Goal: Information Seeking & Learning: Get advice/opinions

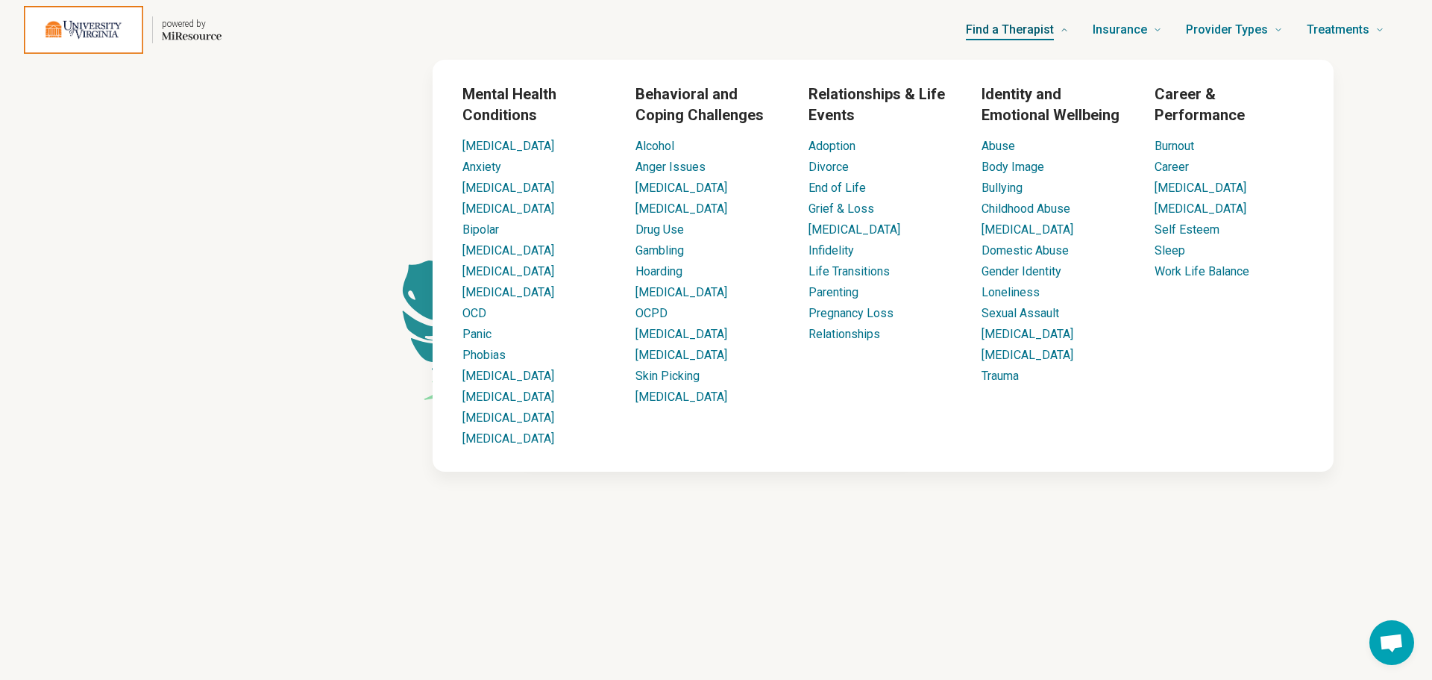
click at [1010, 28] on span "Find a Therapist" at bounding box center [1010, 29] width 88 height 21
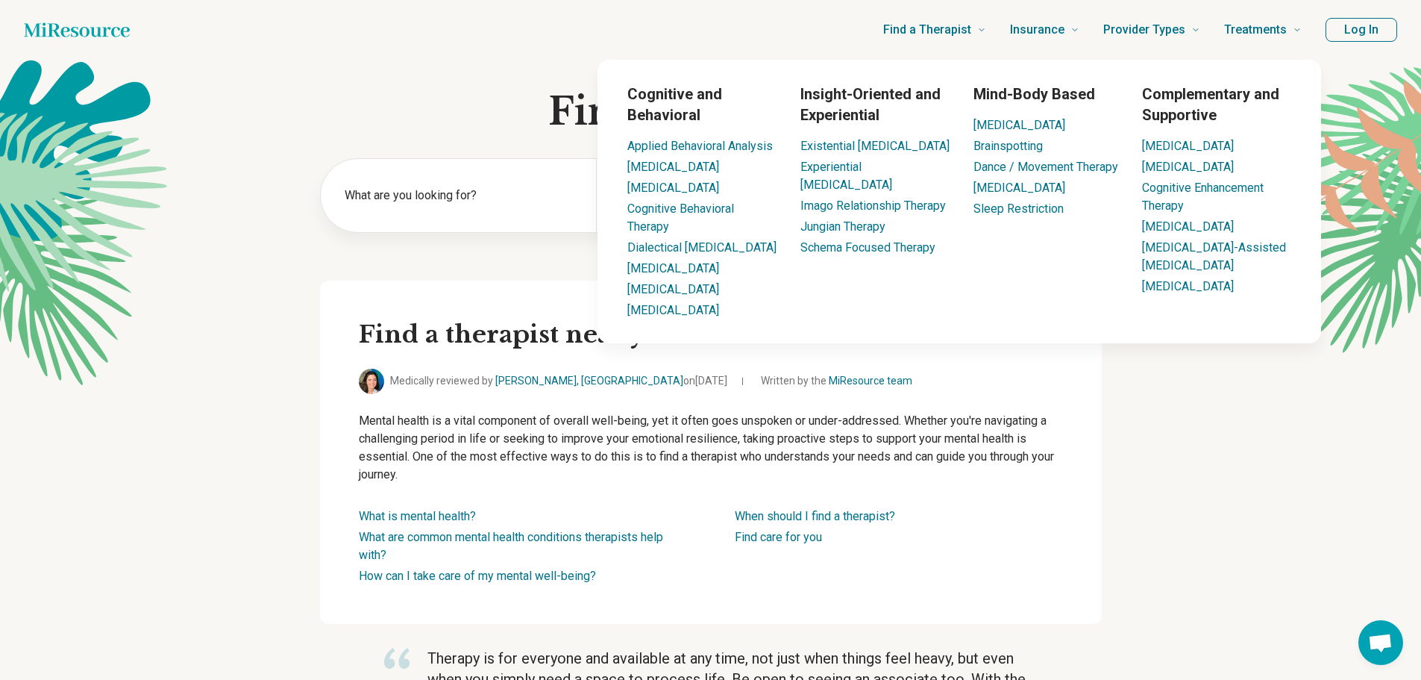
click at [1380, 36] on button "Log In" at bounding box center [1362, 30] width 72 height 24
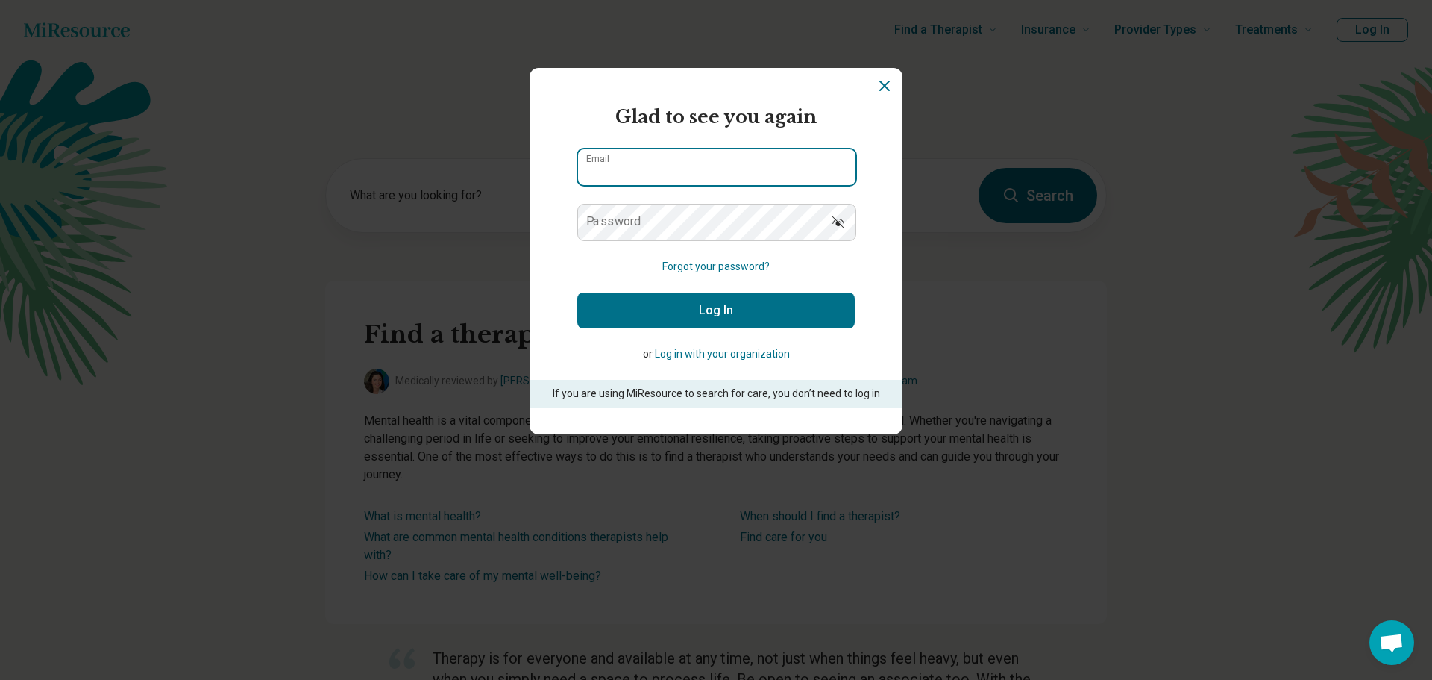
type input "**********"
click at [731, 306] on button "Log In" at bounding box center [716, 310] width 278 height 36
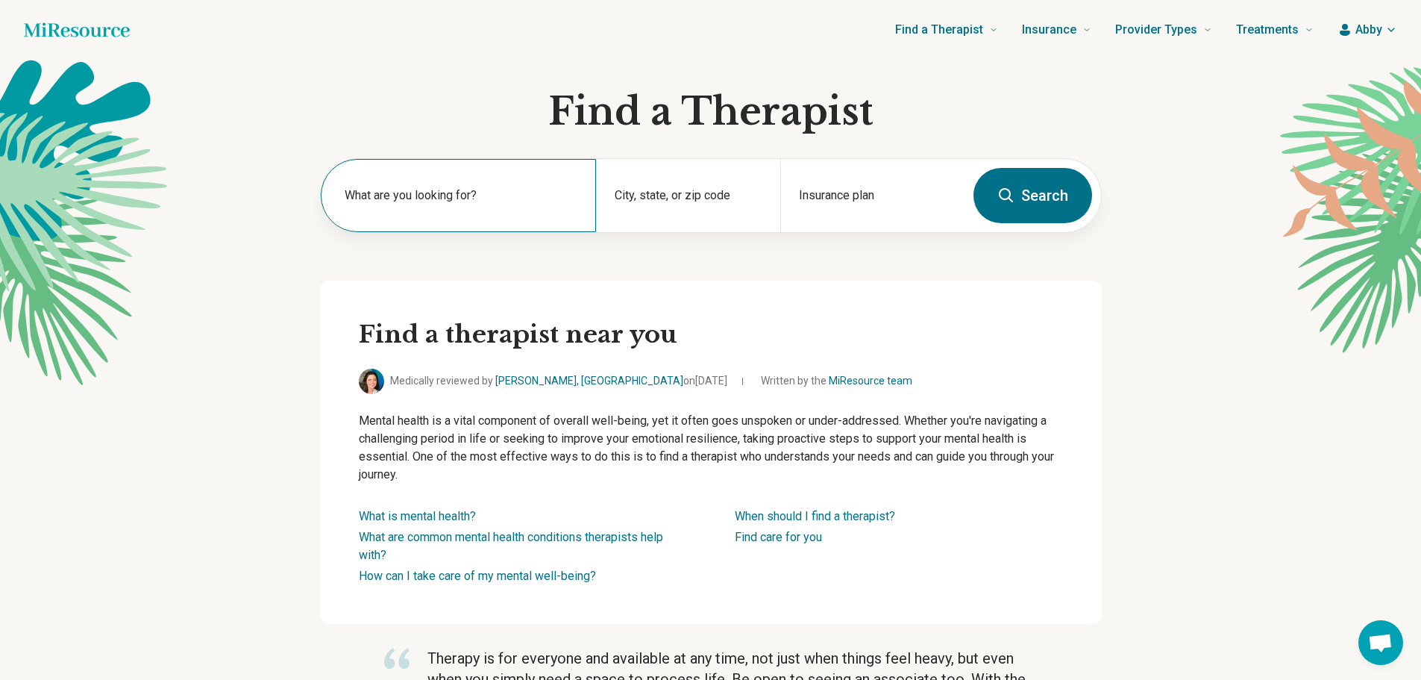
click at [510, 200] on label "What are you looking for?" at bounding box center [462, 196] width 234 height 18
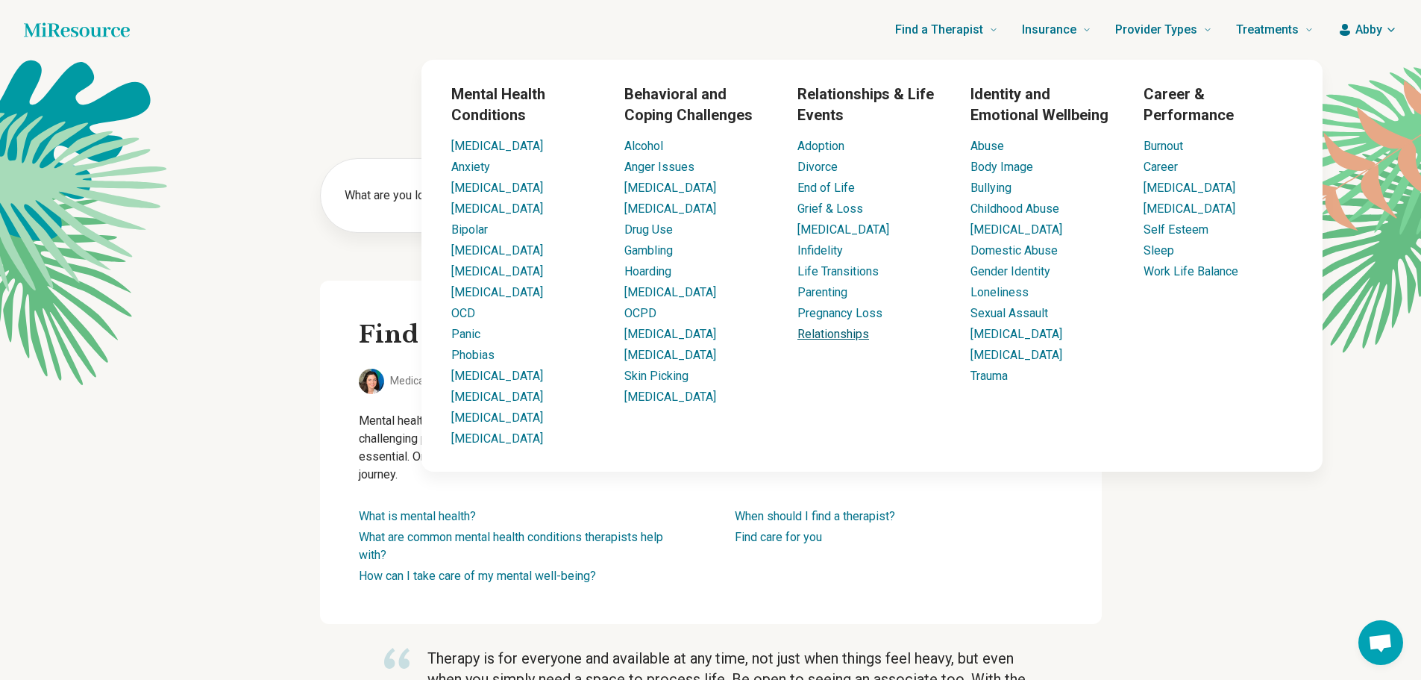
click at [818, 332] on link "Relationships" at bounding box center [834, 334] width 72 height 14
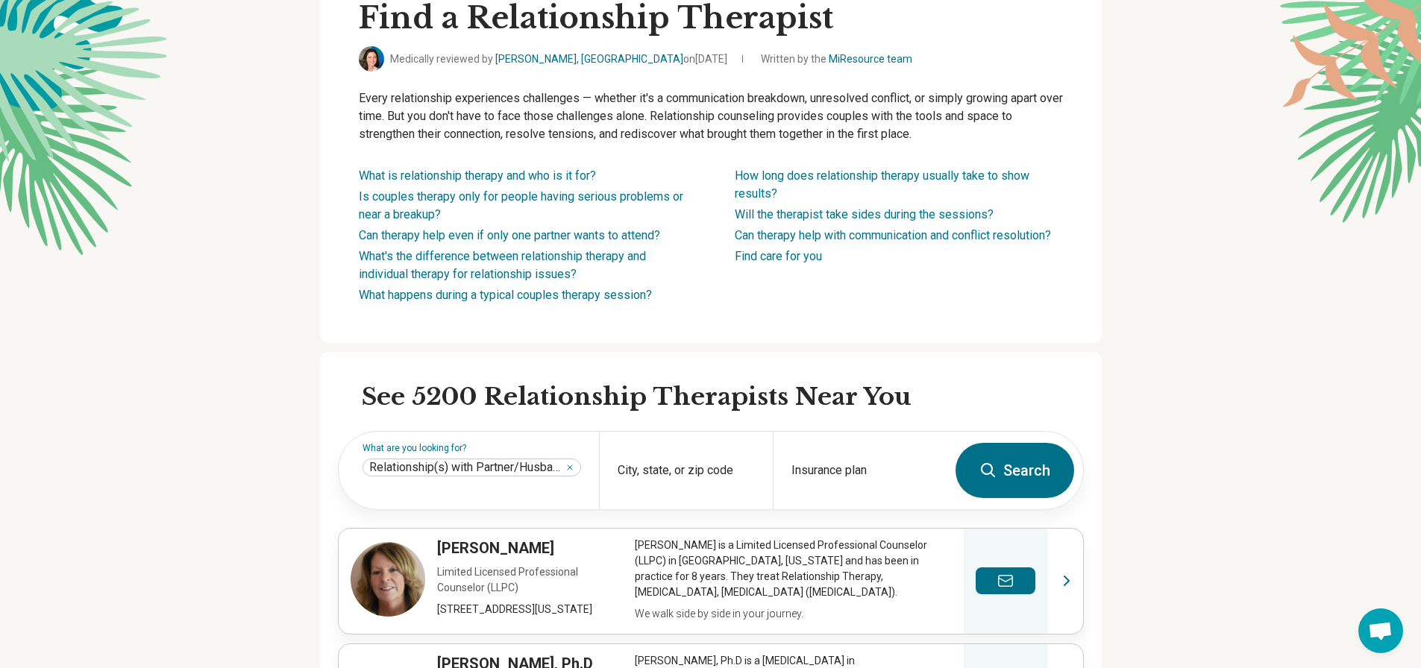
scroll to position [131, 0]
click at [713, 463] on div "City, state, or zip code" at bounding box center [686, 470] width 174 height 78
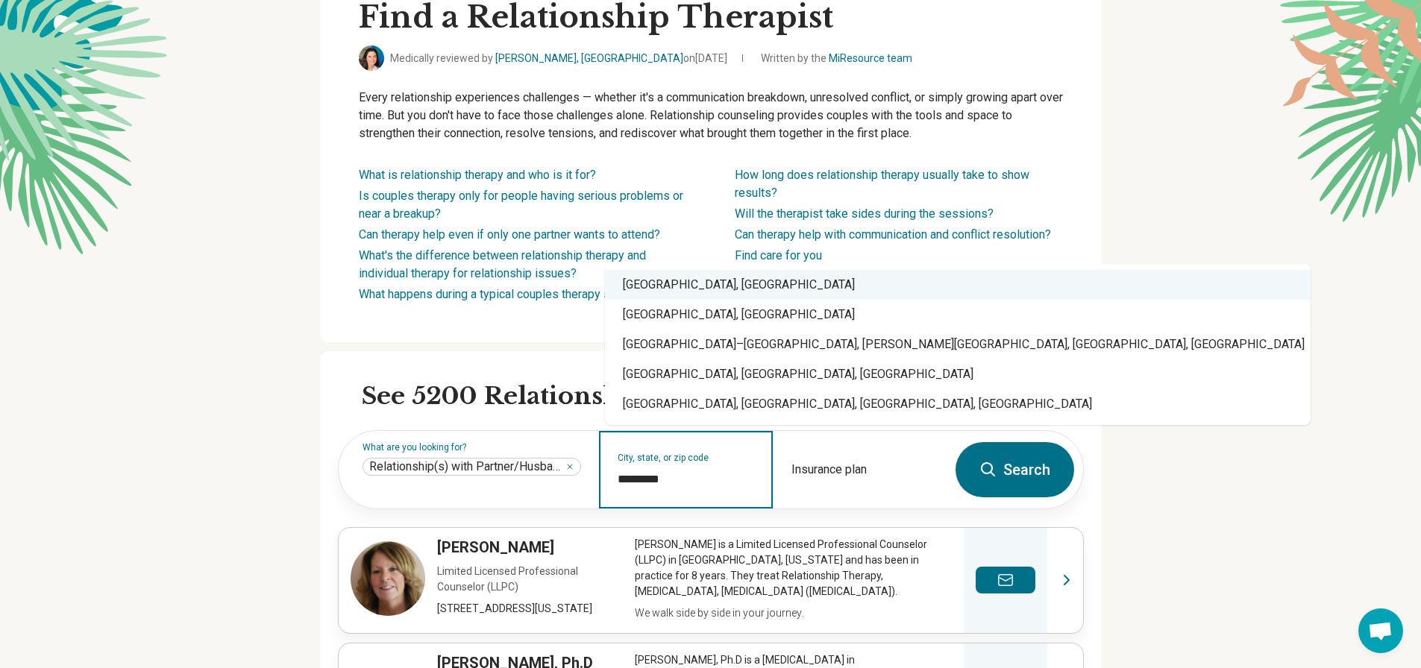
click at [700, 293] on div "Charlottesville, VA" at bounding box center [958, 285] width 706 height 30
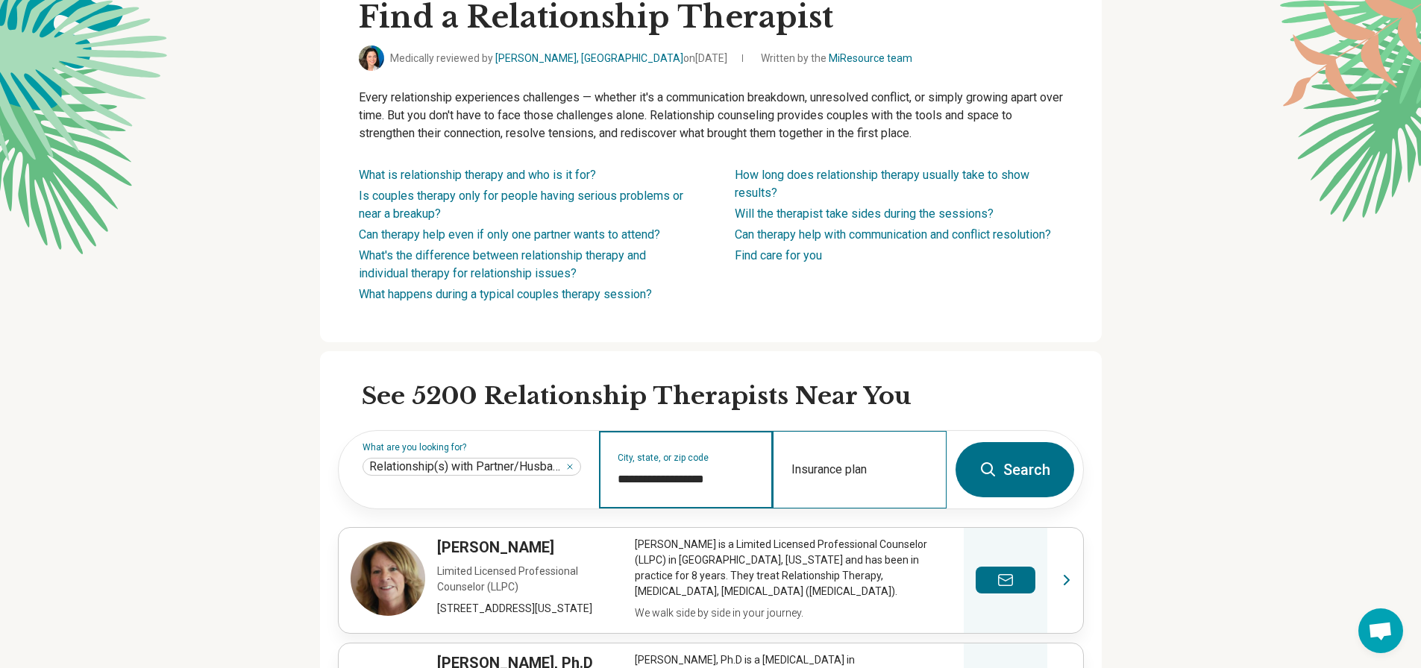
type input "**********"
click at [847, 460] on div "Insurance plan" at bounding box center [860, 470] width 174 height 78
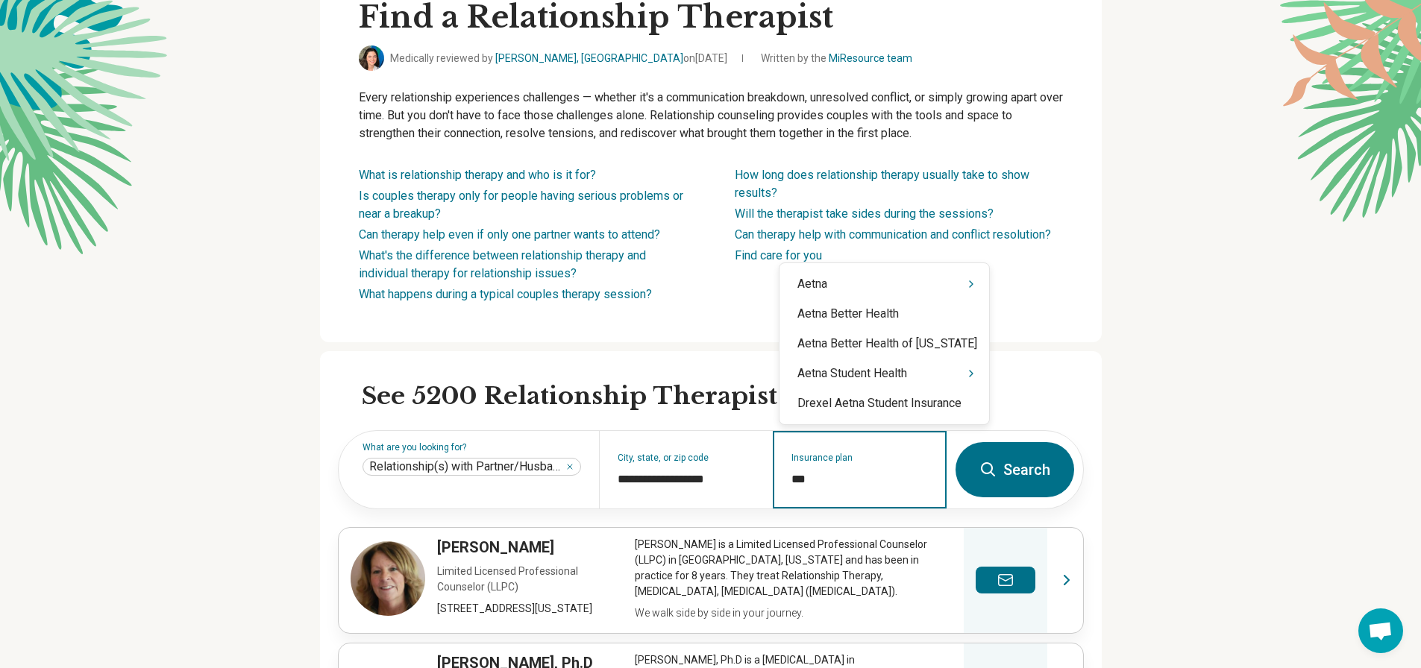
type input "****"
click at [970, 284] on icon "Suggestions" at bounding box center [971, 284] width 3 height 6
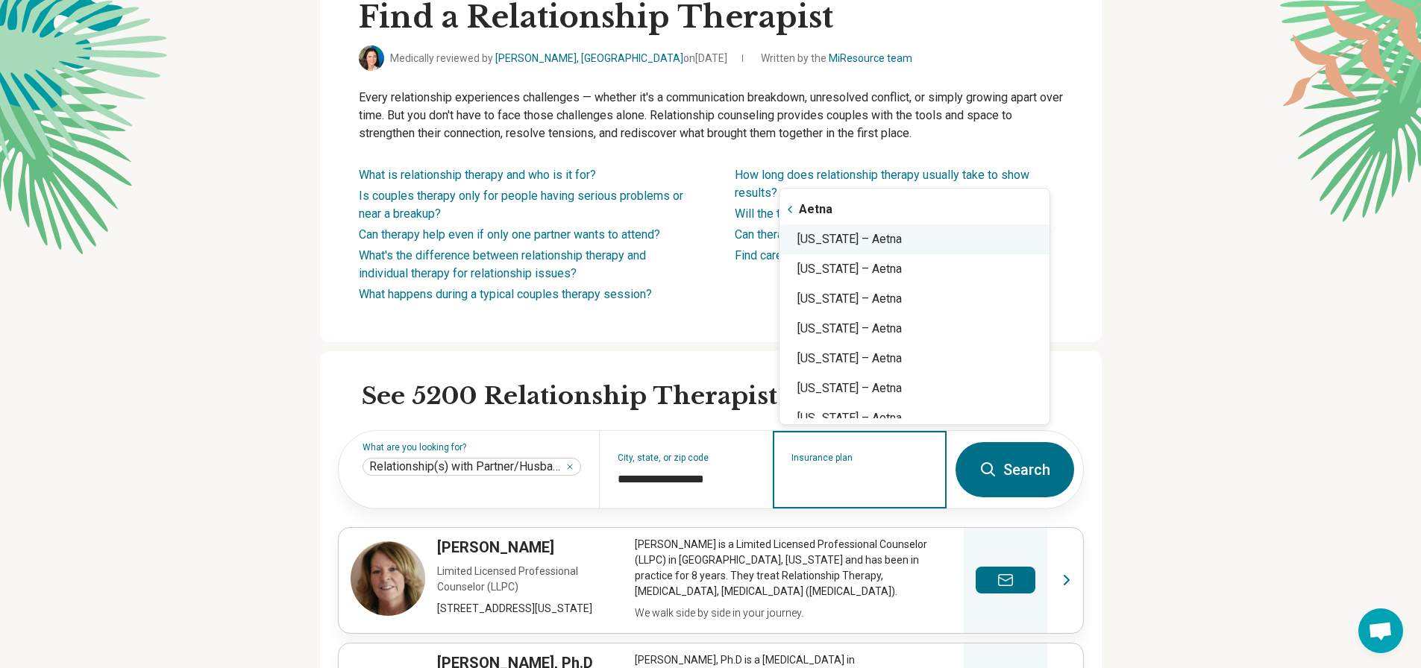
click at [959, 244] on div "Virginia – Aetna" at bounding box center [915, 240] width 270 height 30
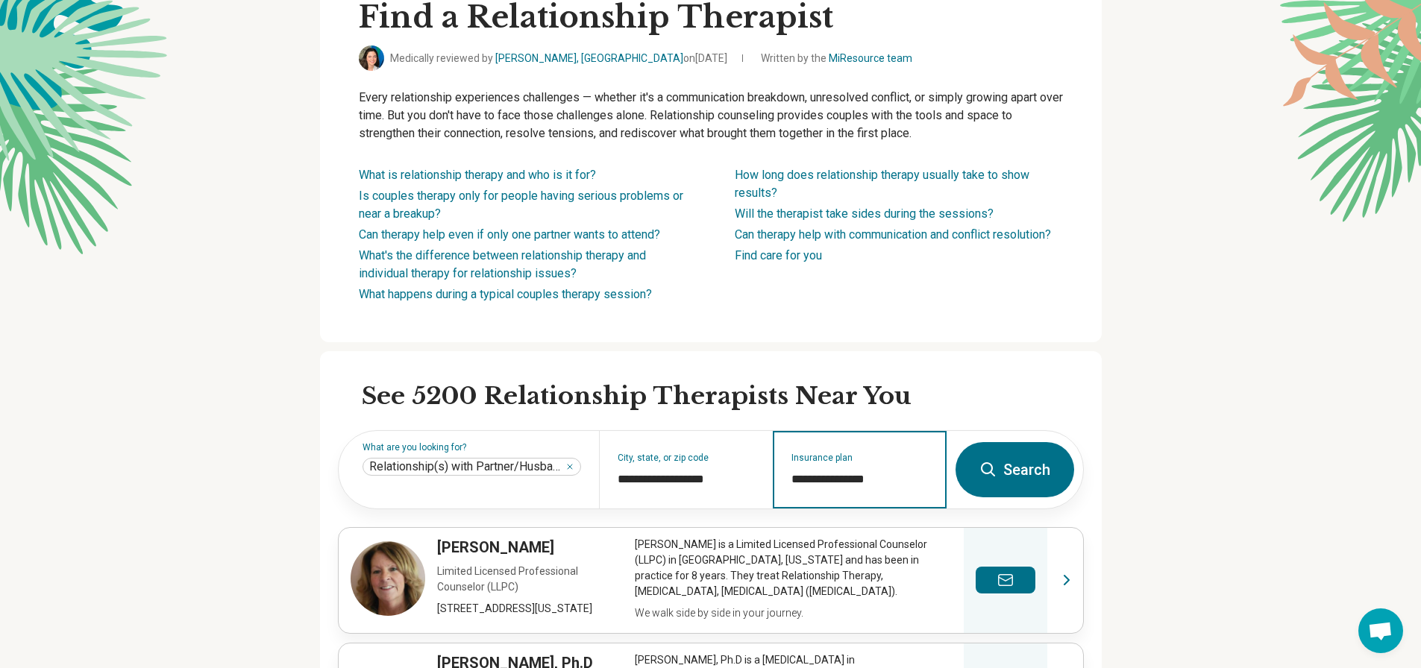
type input "**********"
click at [1017, 458] on button "Search" at bounding box center [1015, 469] width 119 height 55
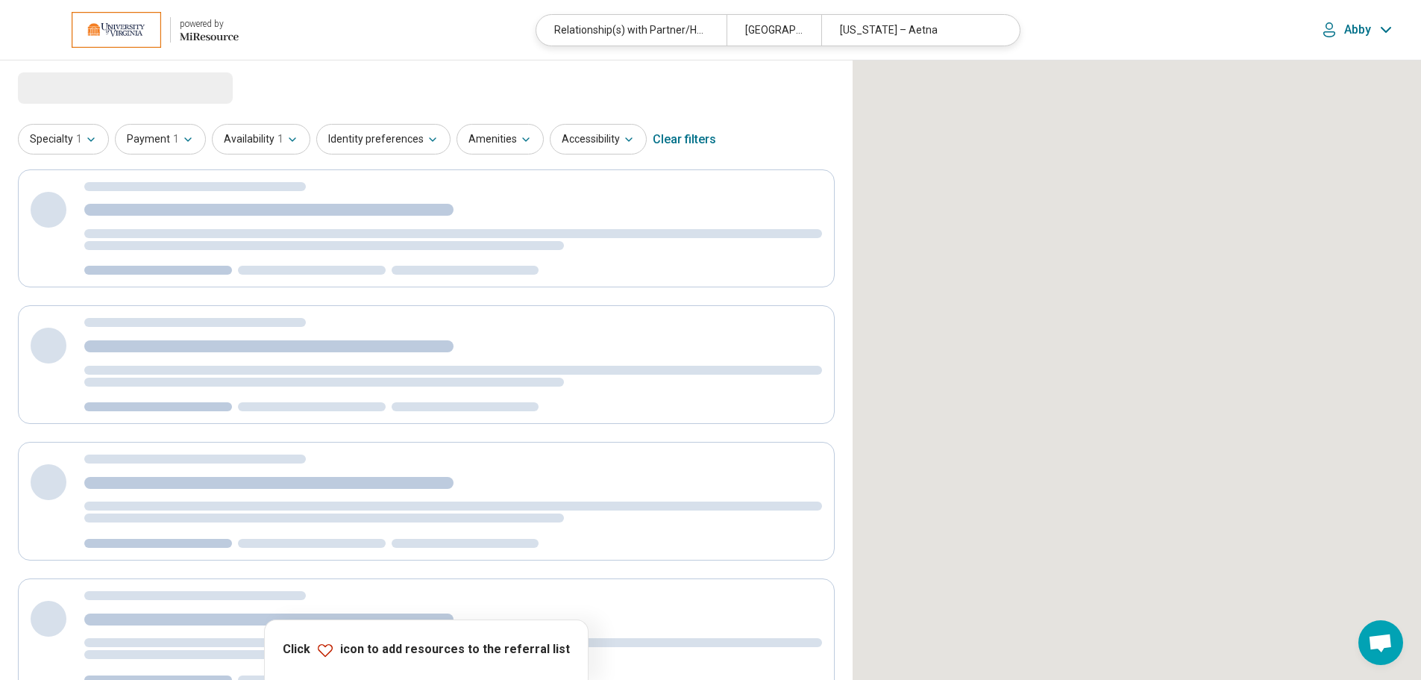
select select "***"
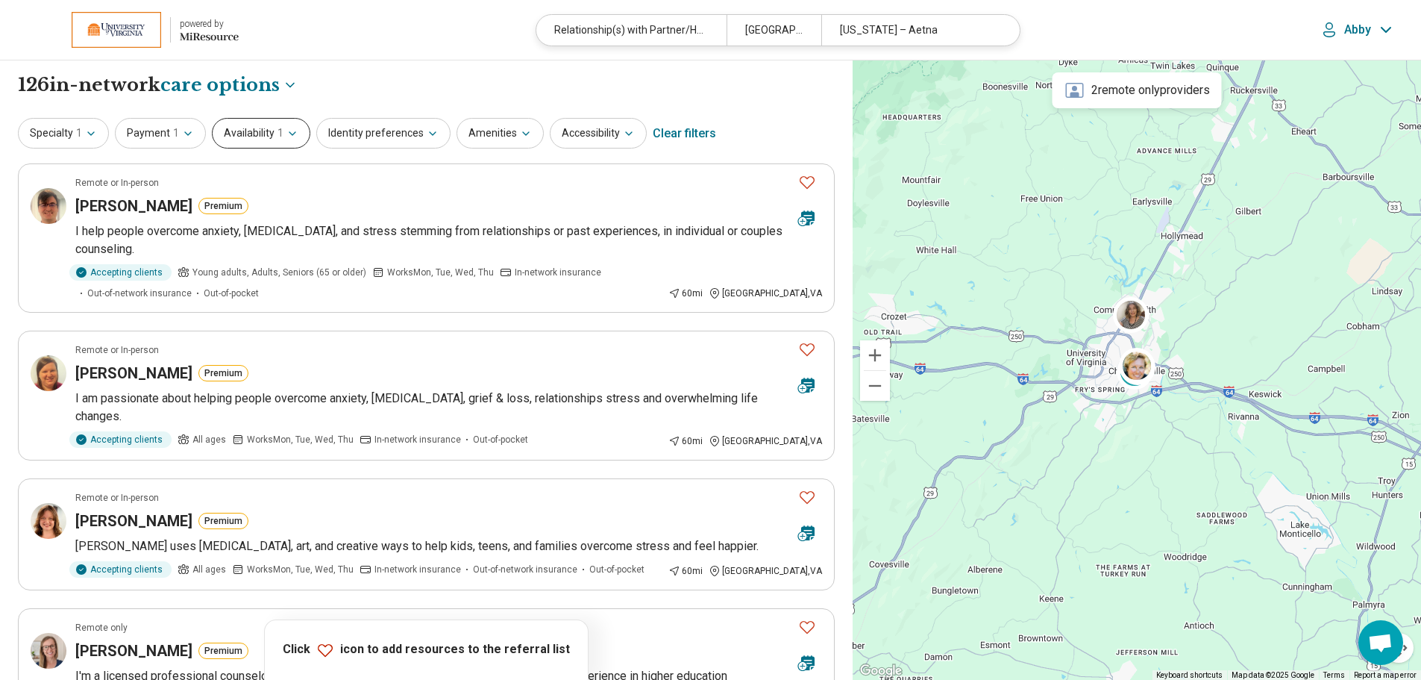
click at [292, 141] on button "Availability 1" at bounding box center [261, 133] width 98 height 31
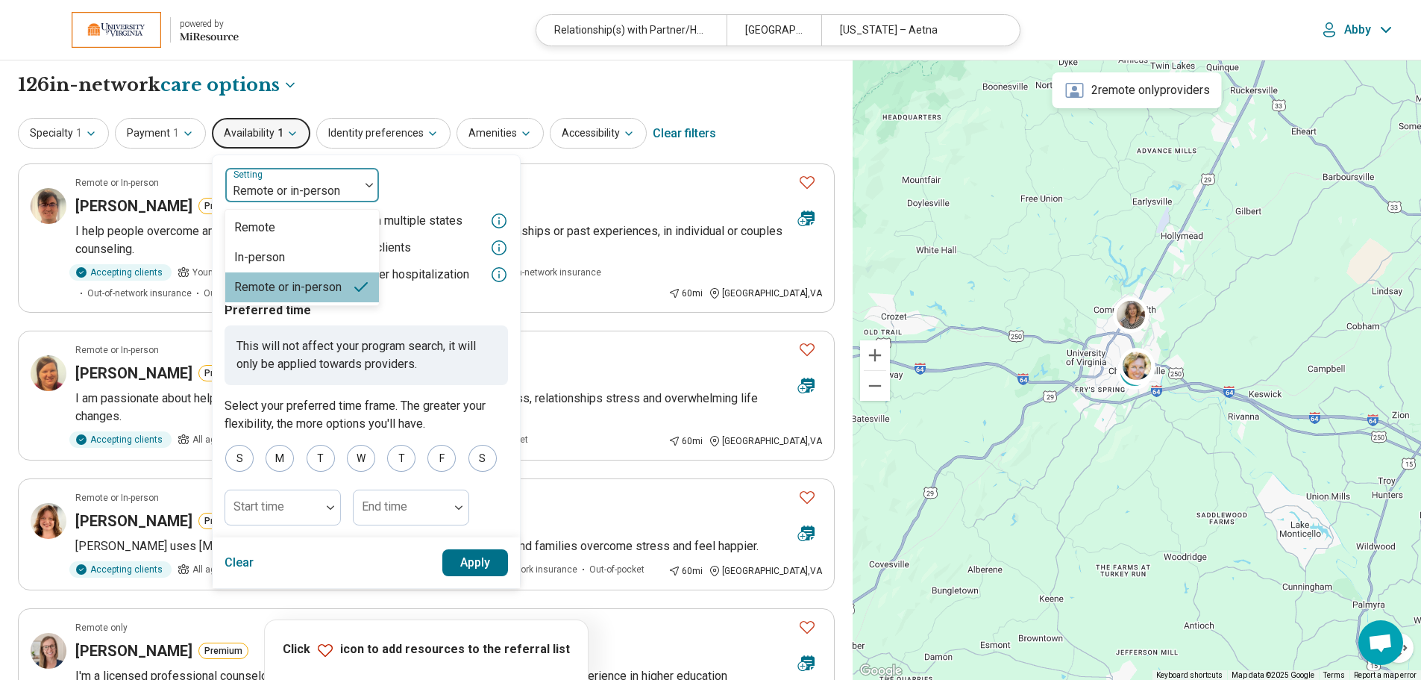
click at [324, 184] on div at bounding box center [292, 191] width 122 height 21
click at [281, 252] on div "In-person" at bounding box center [302, 257] width 154 height 30
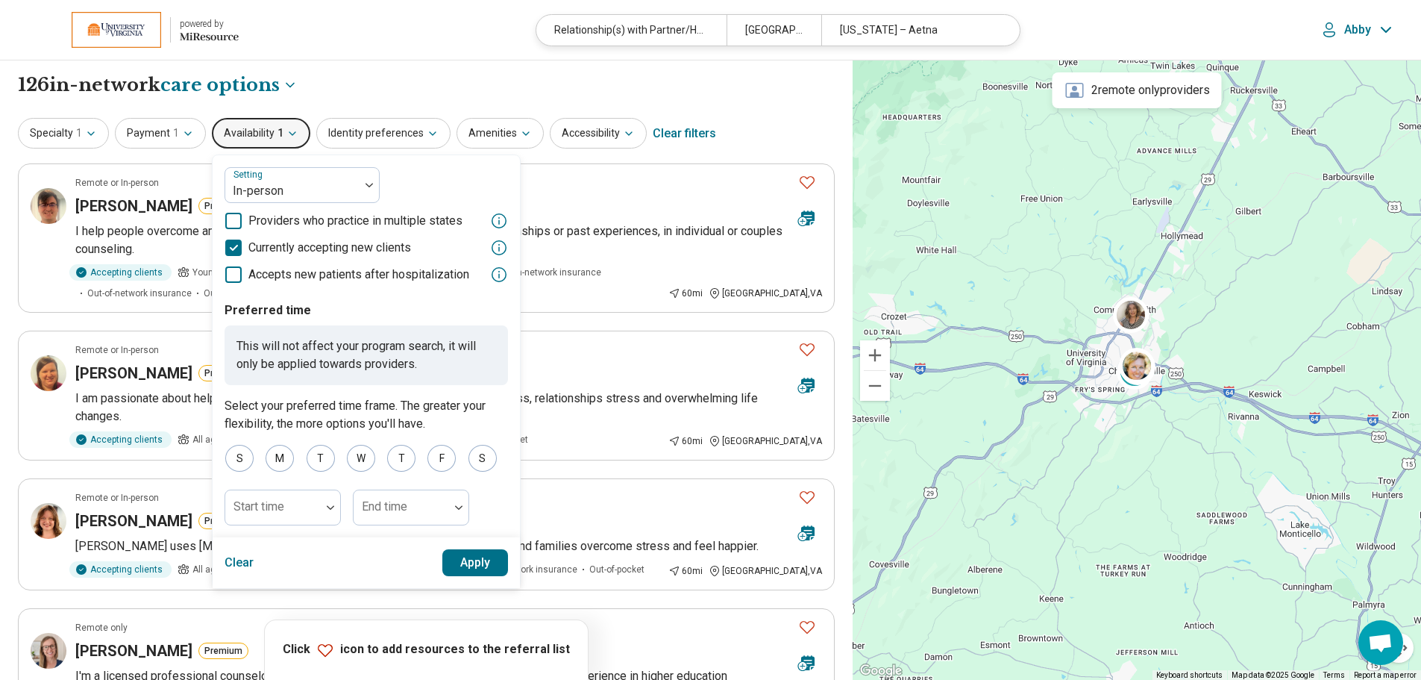
click at [466, 557] on button "Apply" at bounding box center [475, 562] width 66 height 27
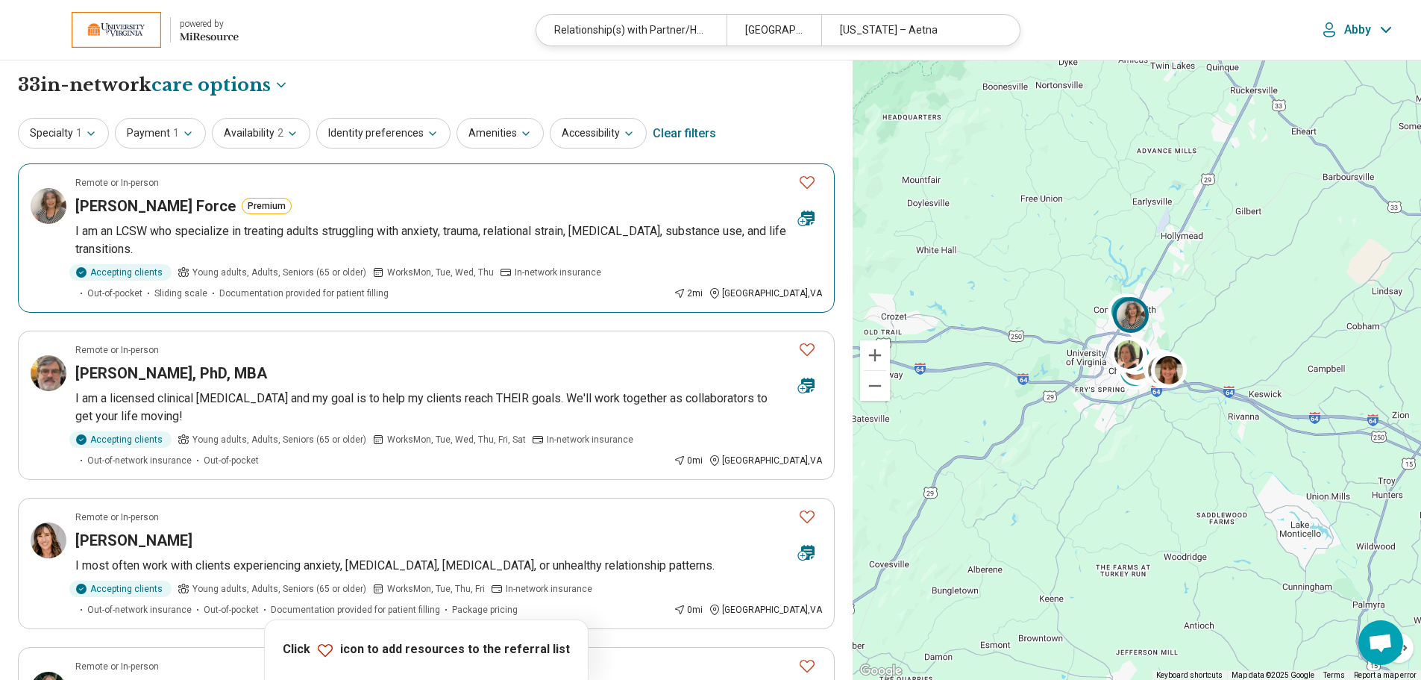
click at [427, 234] on p "I am an LCSW who specialize in treating adults struggling with anxiety, trauma,…" at bounding box center [448, 240] width 747 height 36
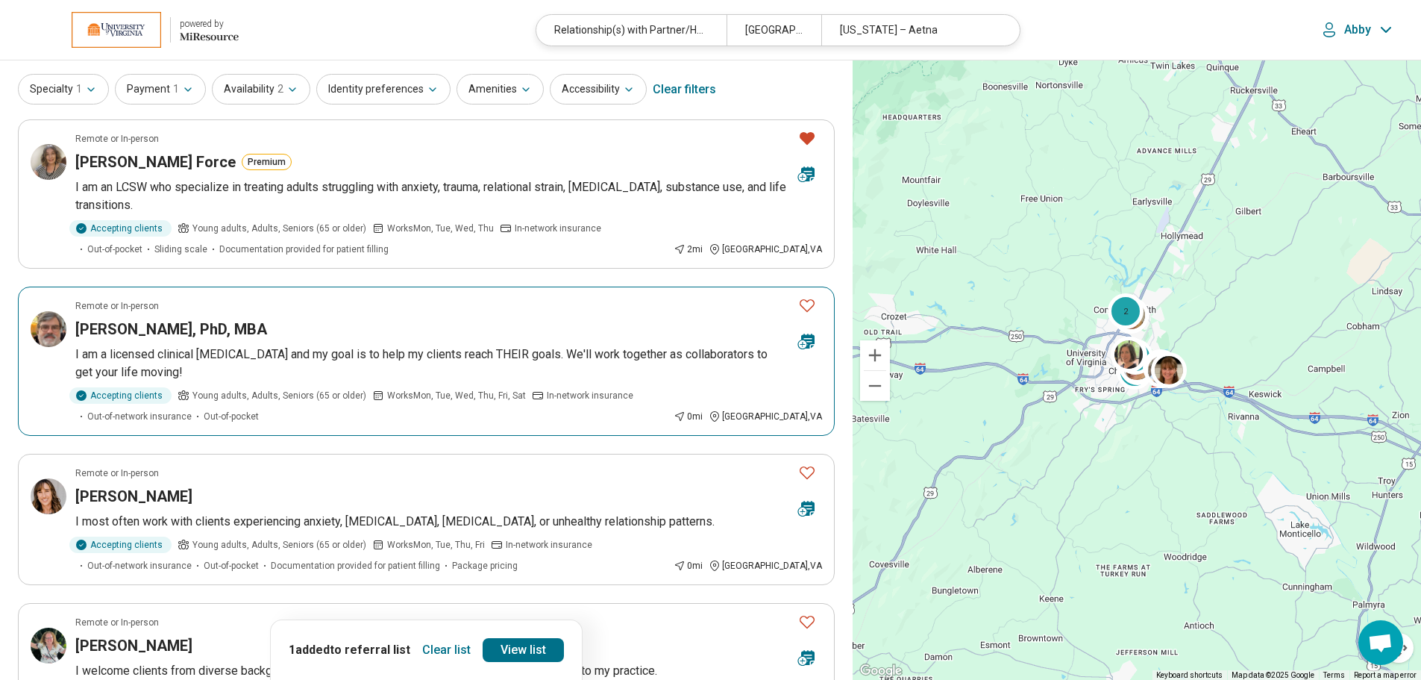
scroll to position [45, 0]
click at [654, 386] on div "Accepting clients Young adults, Adults, Seniors (65 or older) Works Mon, Tue, W…" at bounding box center [371, 404] width 592 height 36
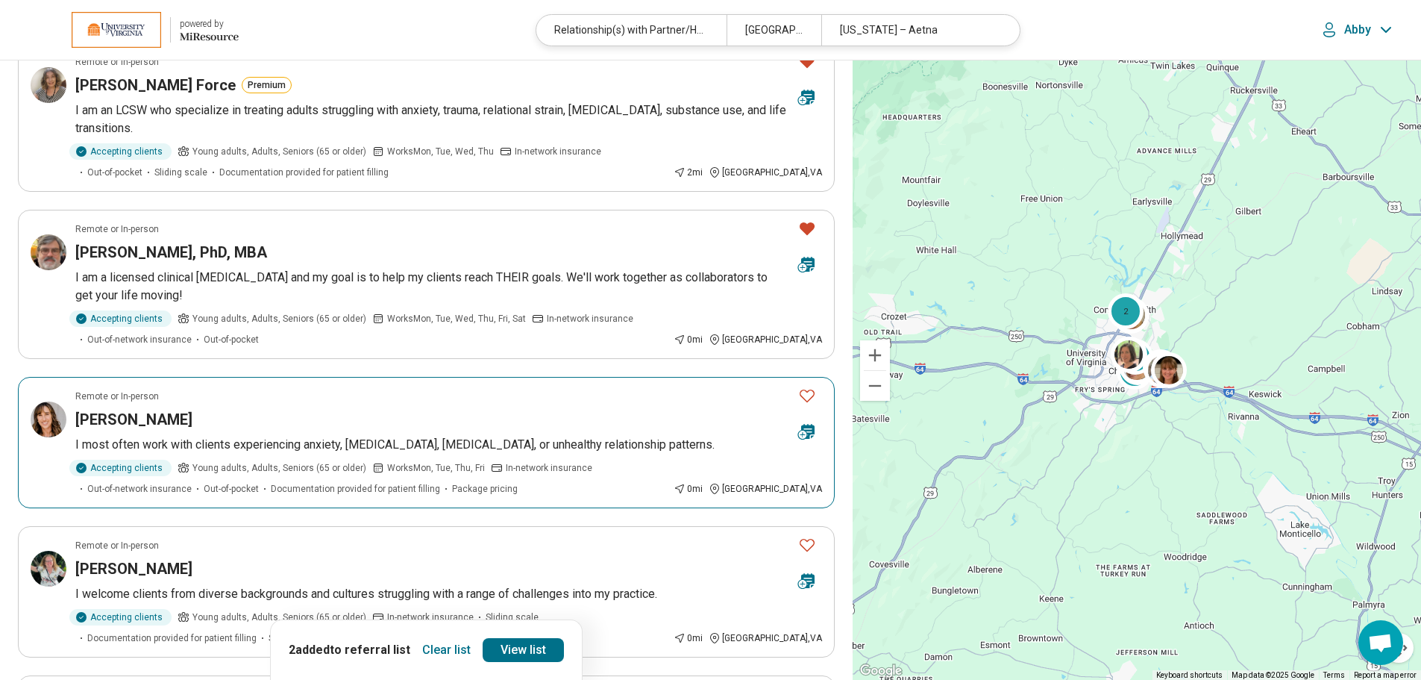
scroll to position [122, 0]
click at [636, 421] on div "[PERSON_NAME]" at bounding box center [430, 418] width 711 height 21
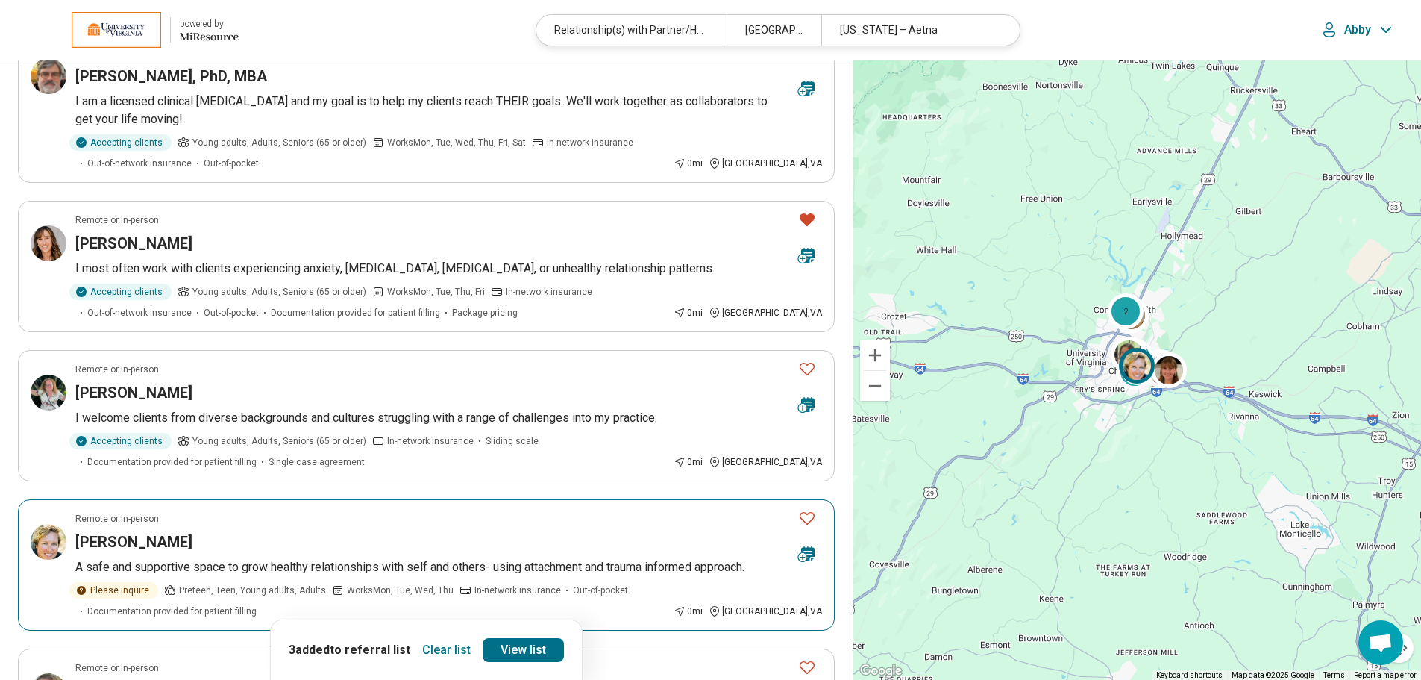
scroll to position [298, 0]
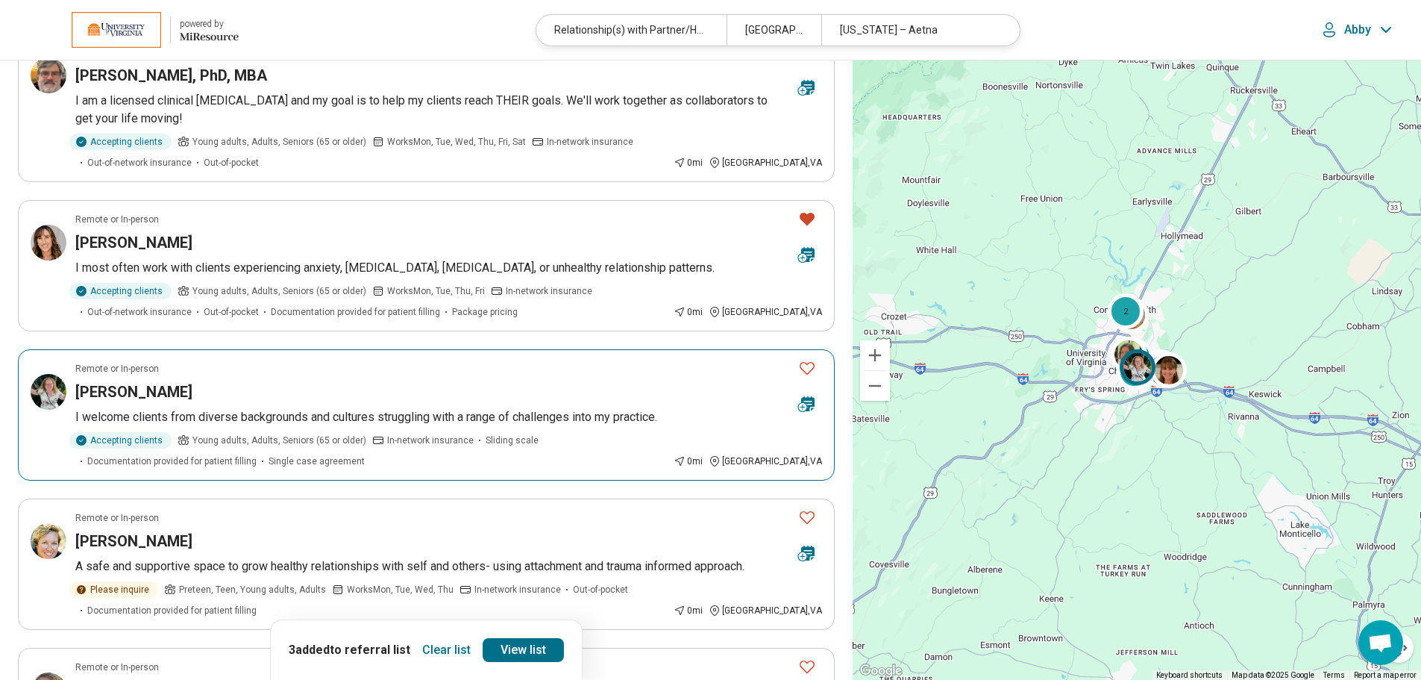
click at [809, 370] on icon "Favorite" at bounding box center [807, 368] width 18 height 18
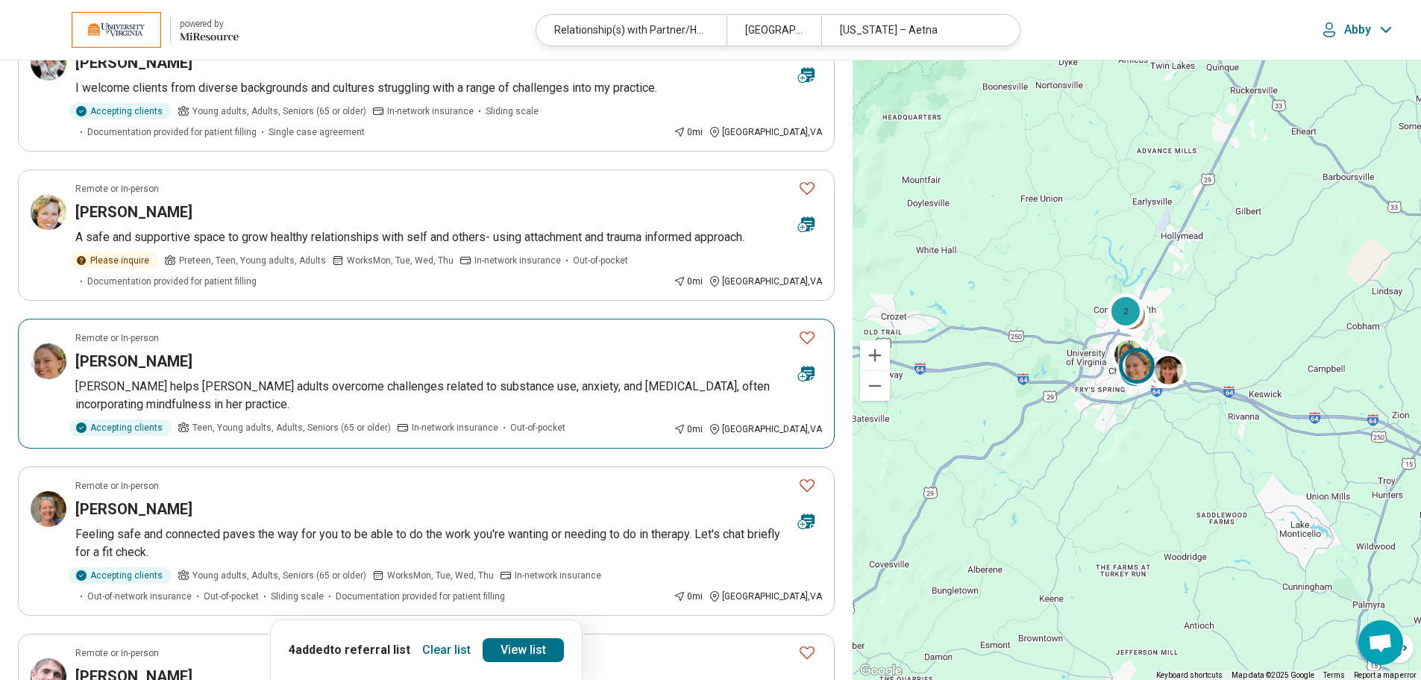
scroll to position [627, 0]
click at [807, 333] on icon "Favorite" at bounding box center [807, 337] width 15 height 13
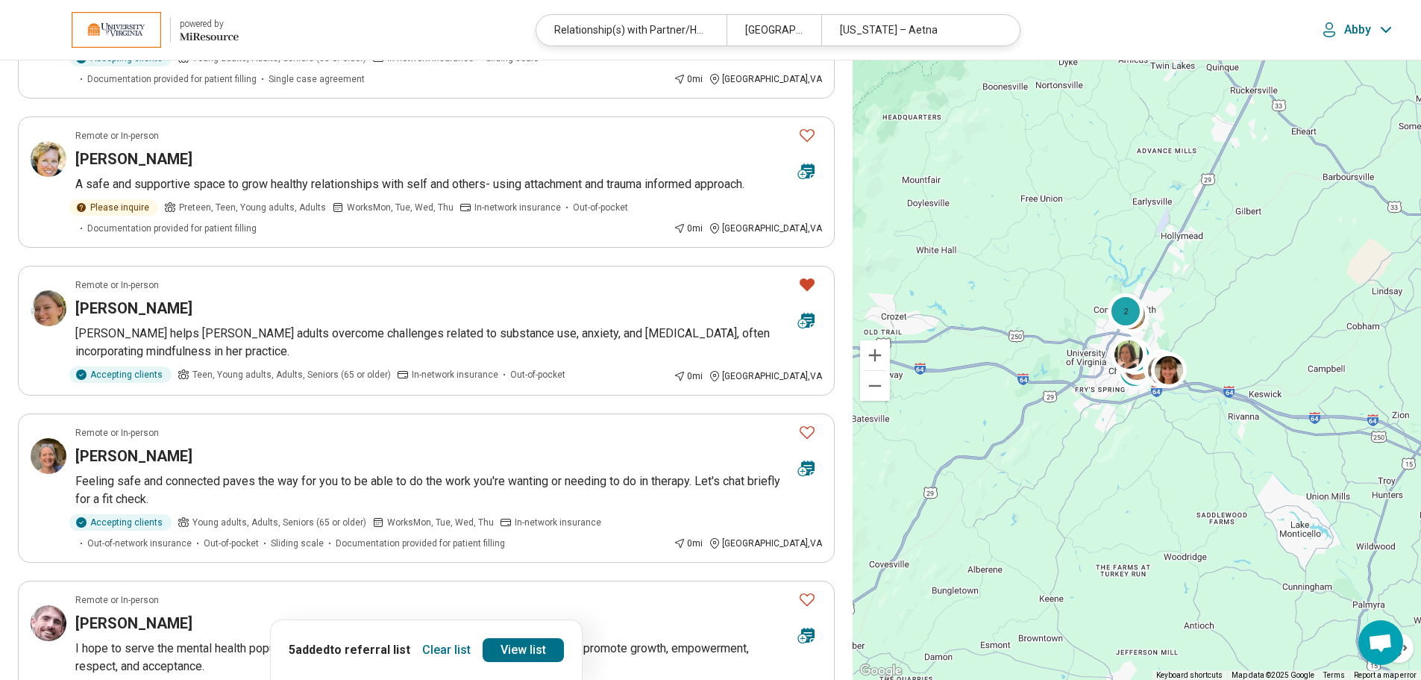
scroll to position [681, 0]
click at [807, 434] on icon "Favorite" at bounding box center [807, 431] width 18 height 18
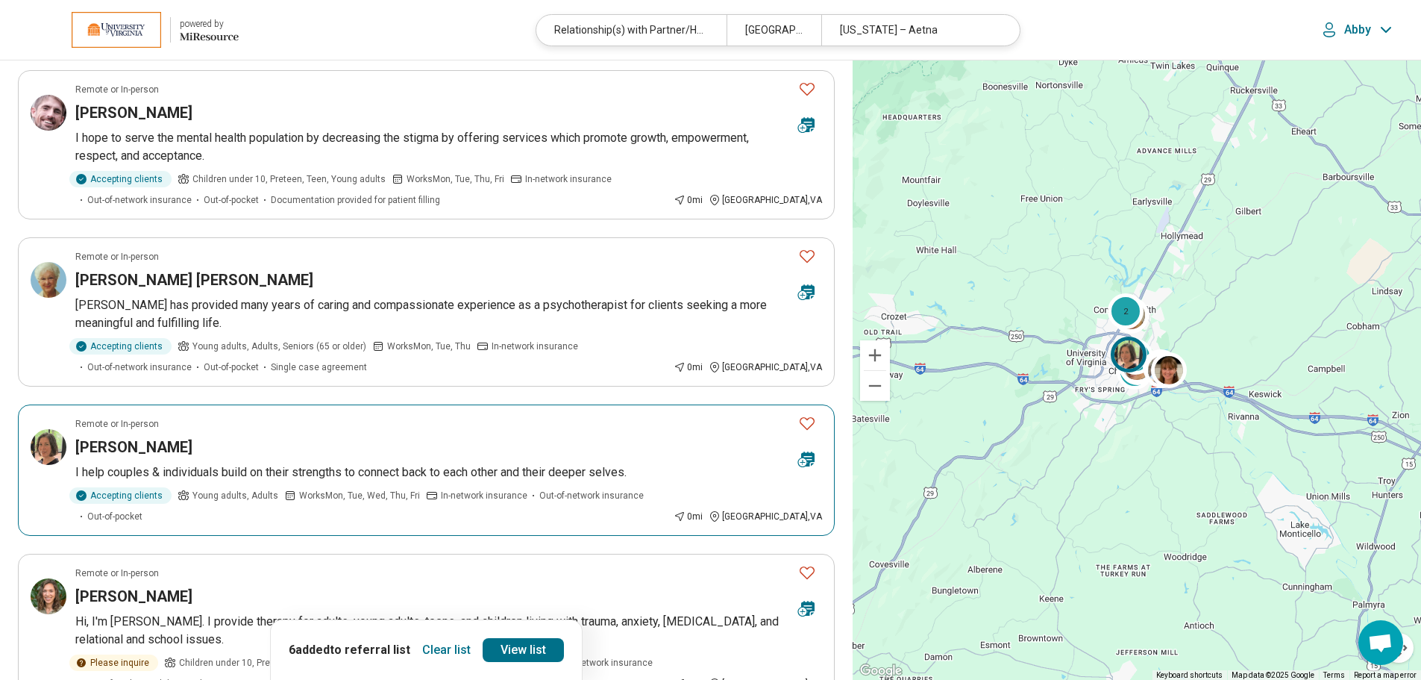
scroll to position [1191, 0]
click at [808, 422] on icon "Favorite" at bounding box center [807, 422] width 18 height 18
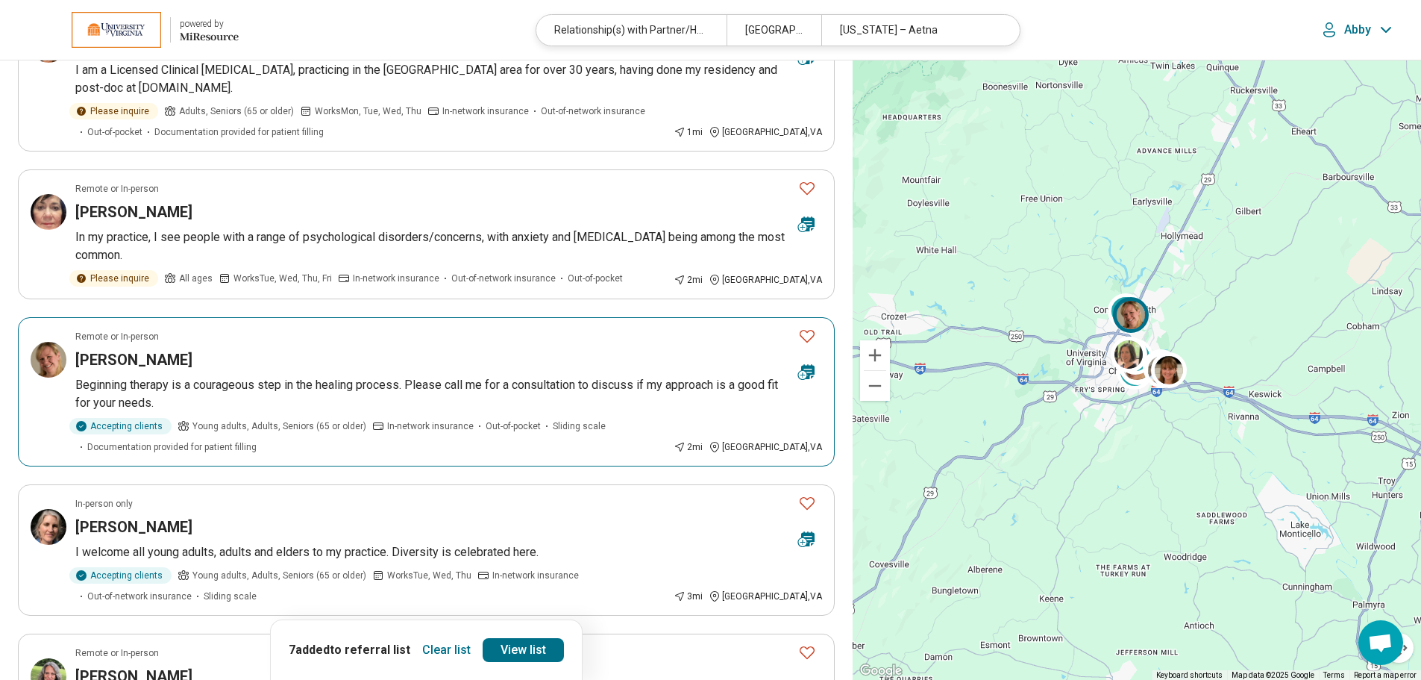
scroll to position [2504, 0]
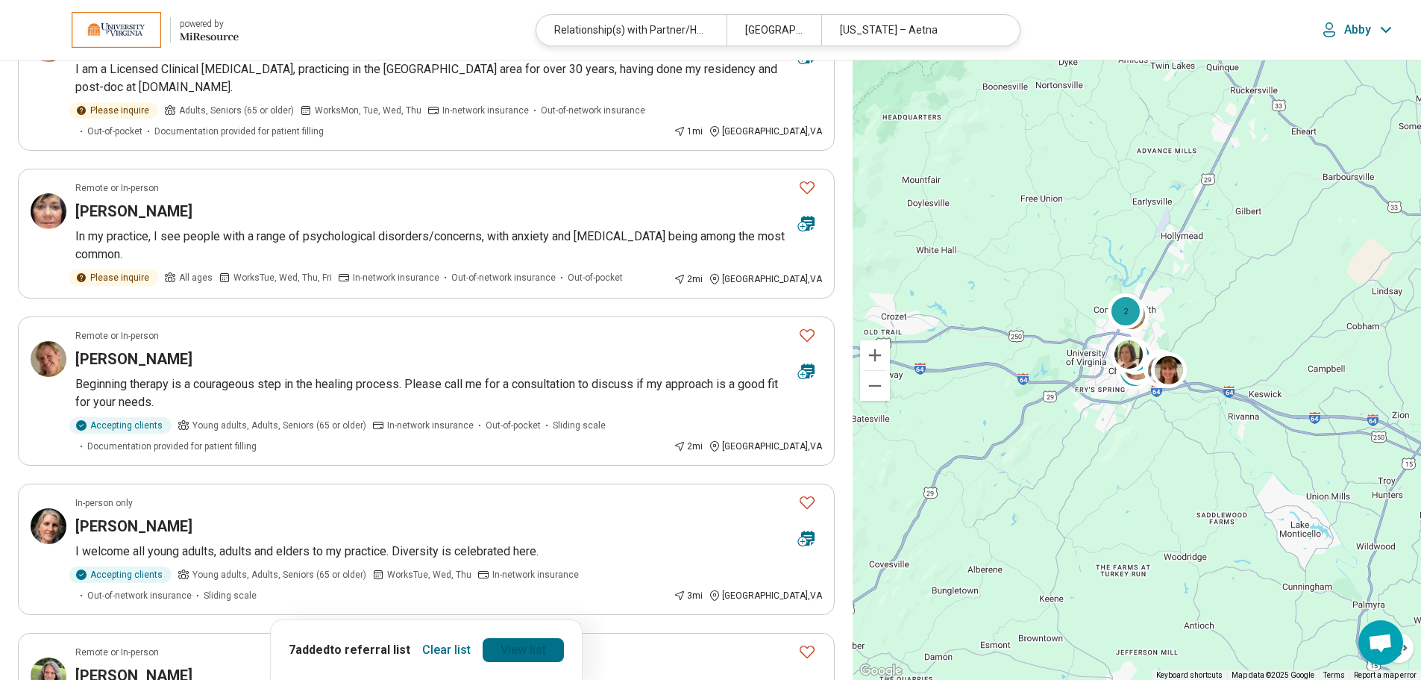
click at [529, 654] on link "View list" at bounding box center [523, 650] width 81 height 24
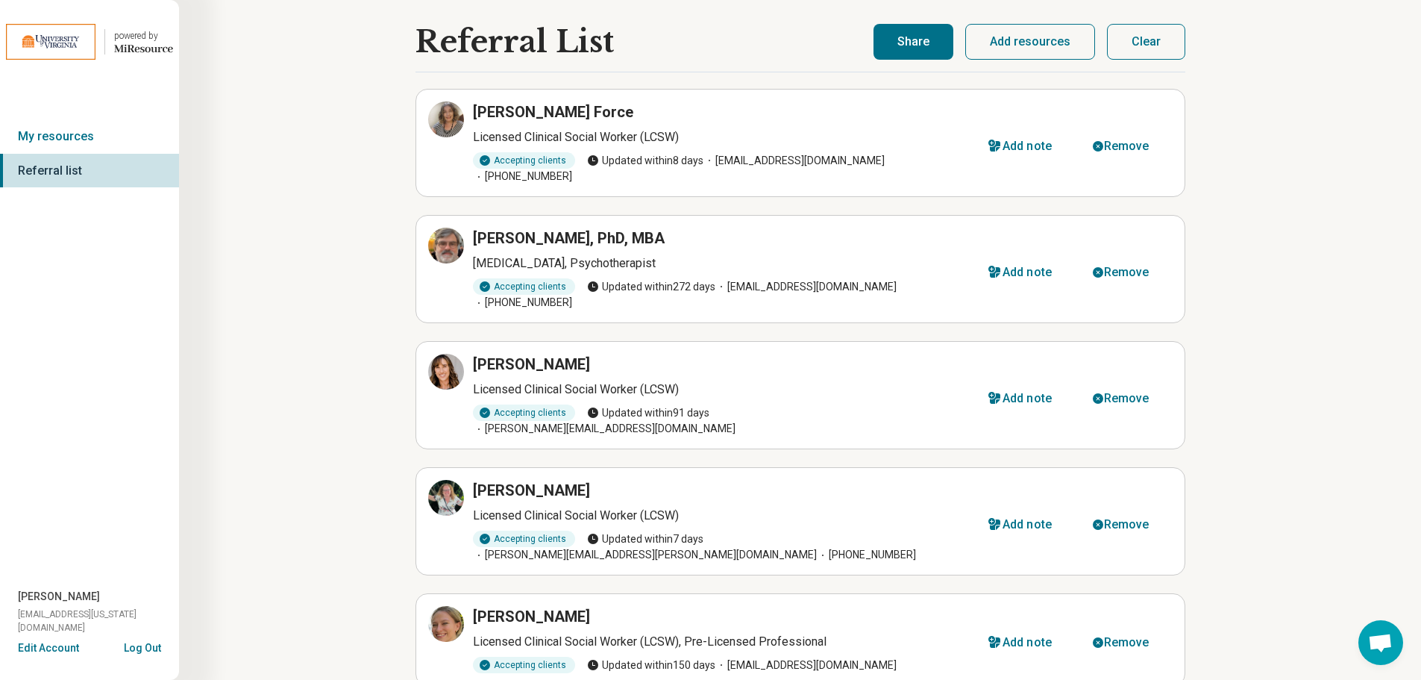
click at [923, 37] on button "Share" at bounding box center [914, 42] width 80 height 36
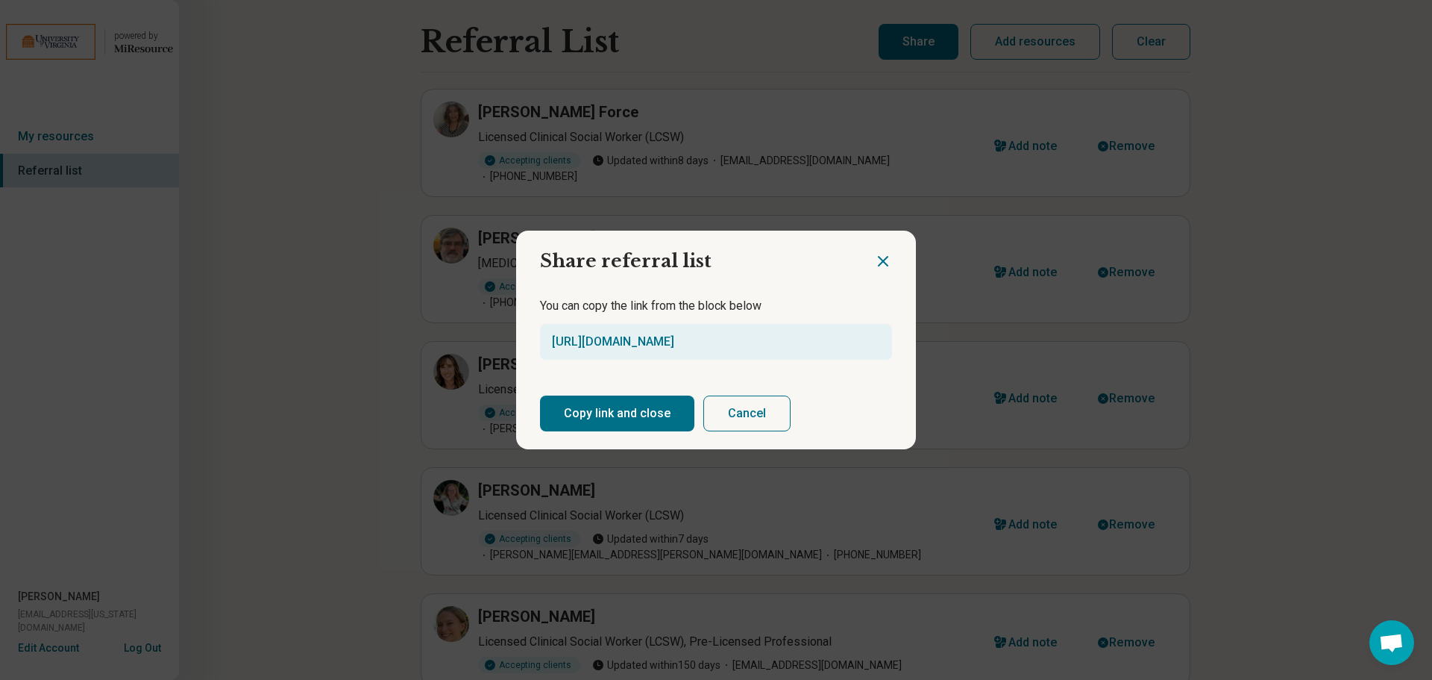
click at [625, 419] on button "Copy link and close" at bounding box center [617, 413] width 154 height 36
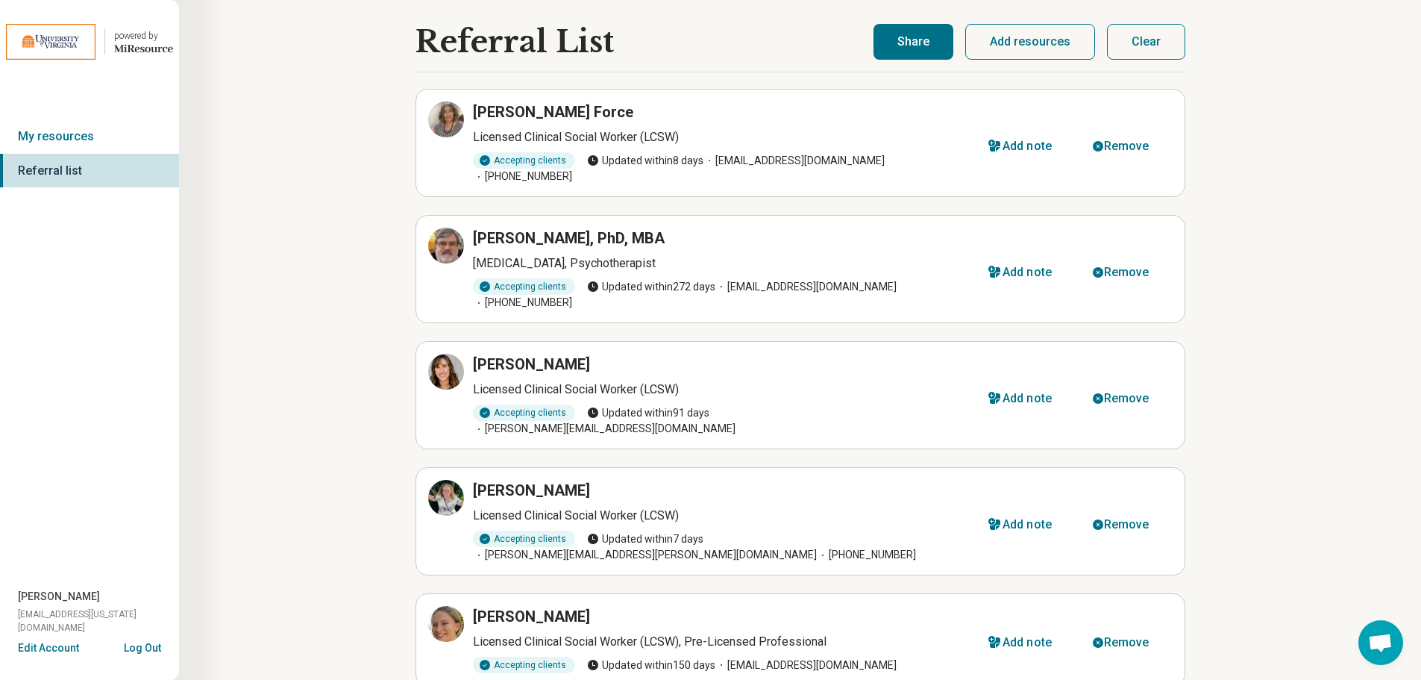
click at [927, 45] on button "Share" at bounding box center [914, 42] width 80 height 36
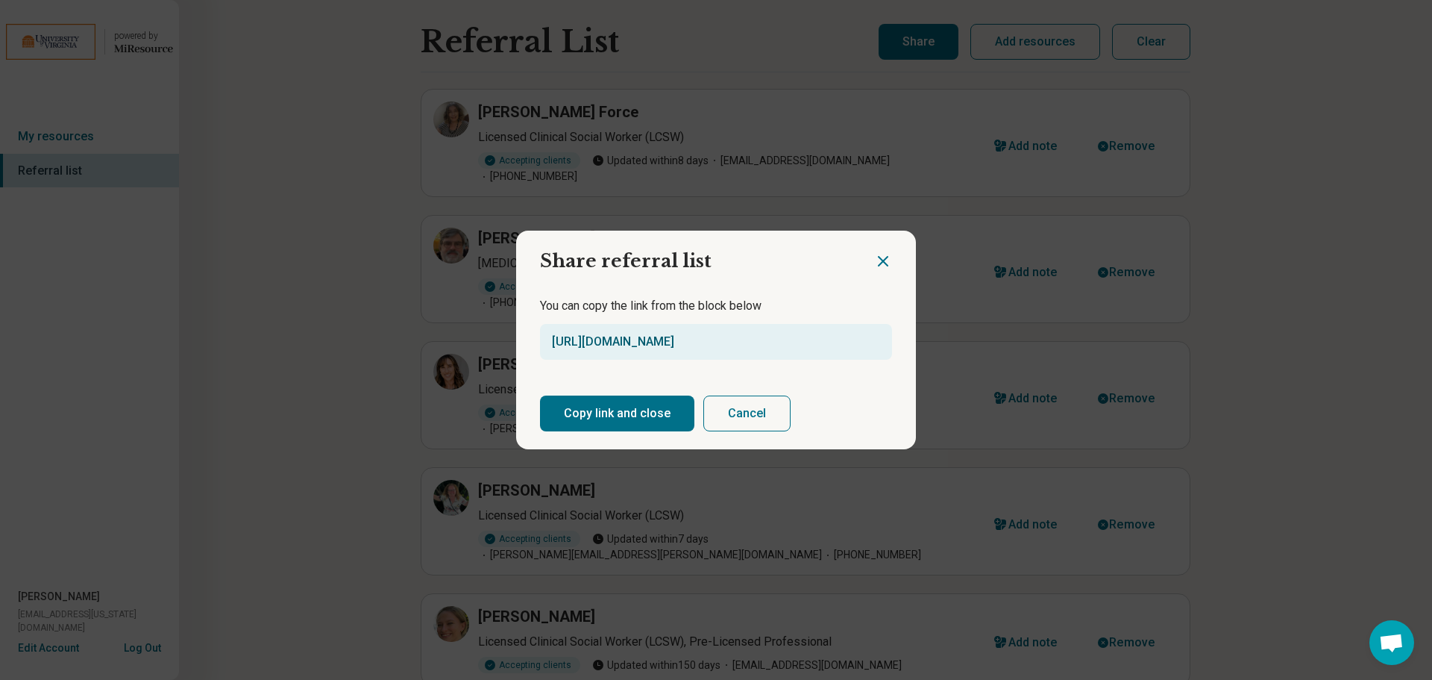
click at [674, 344] on link "https://miresource.com/ref/list/5f2LfUxDN" at bounding box center [613, 341] width 122 height 14
click at [628, 410] on button "Copy link and close" at bounding box center [617, 413] width 154 height 36
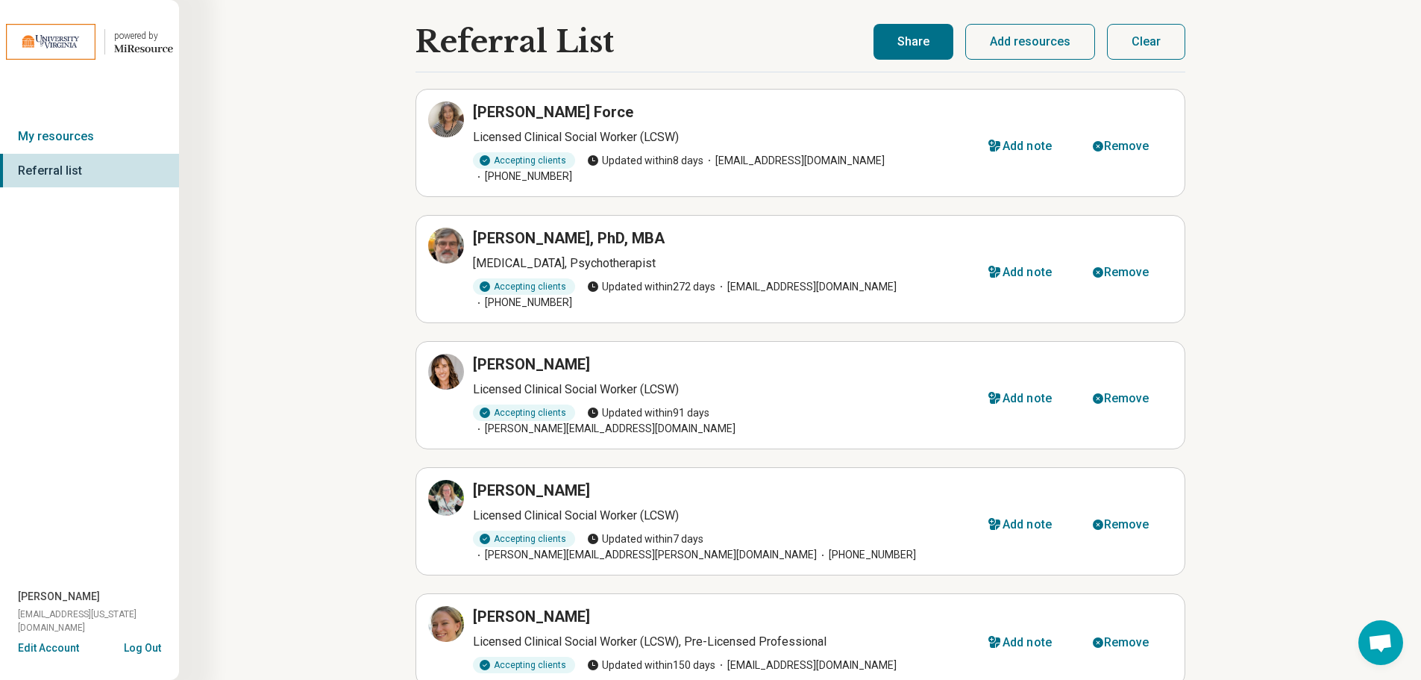
click at [874, 24] on button "Share" at bounding box center [914, 42] width 80 height 36
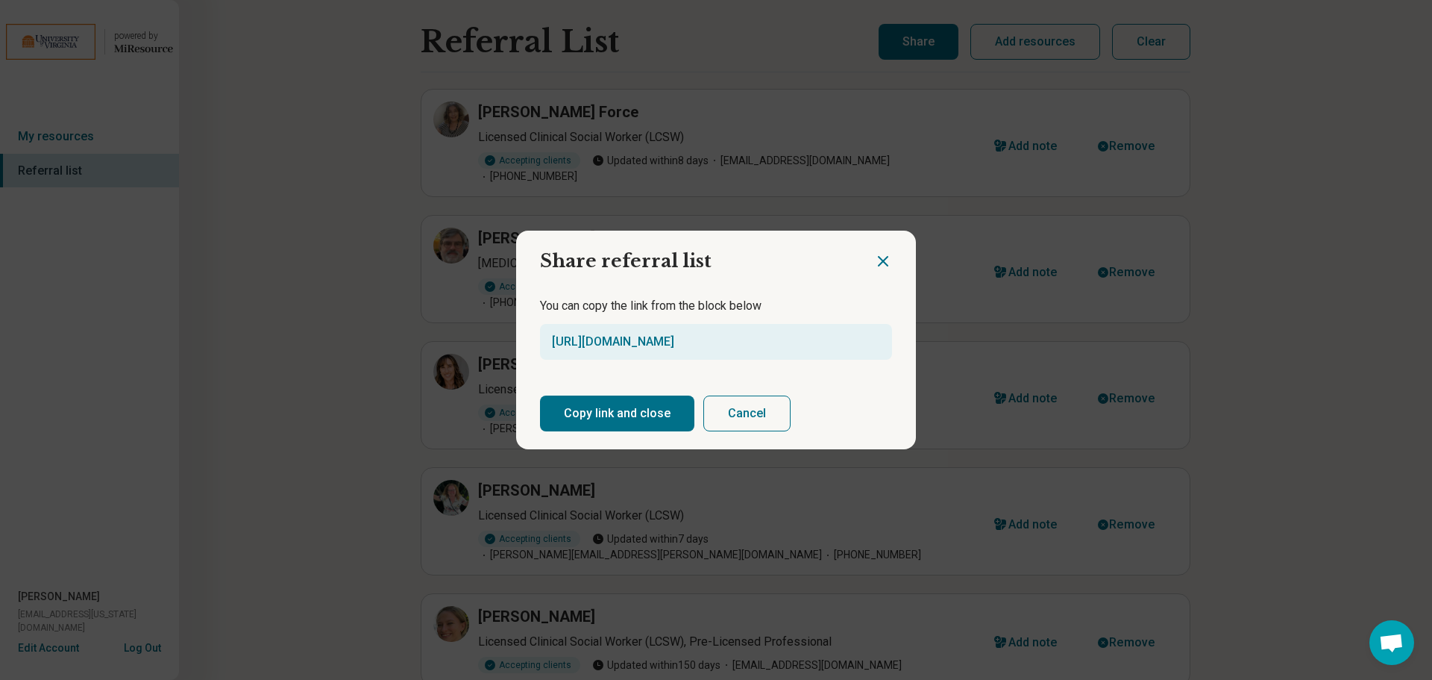
click at [874, 265] on icon "Close dialog" at bounding box center [883, 261] width 18 height 18
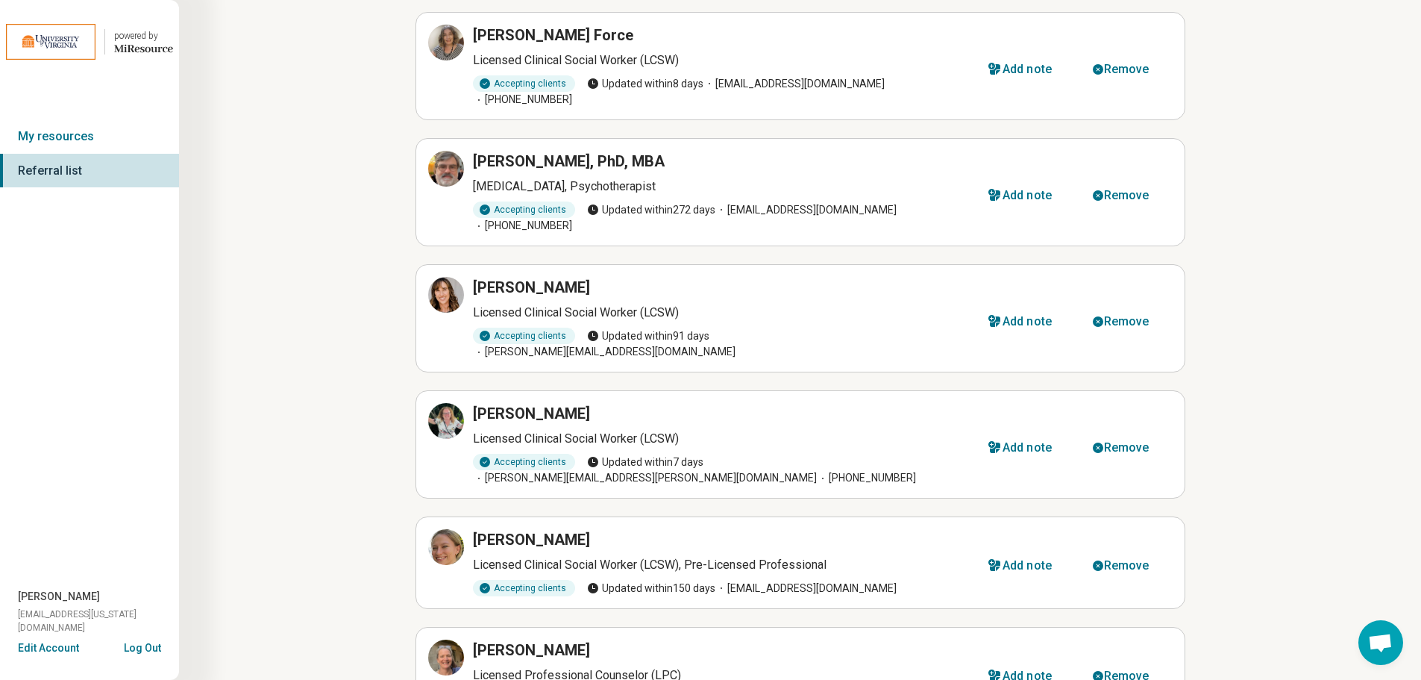
scroll to position [75, 0]
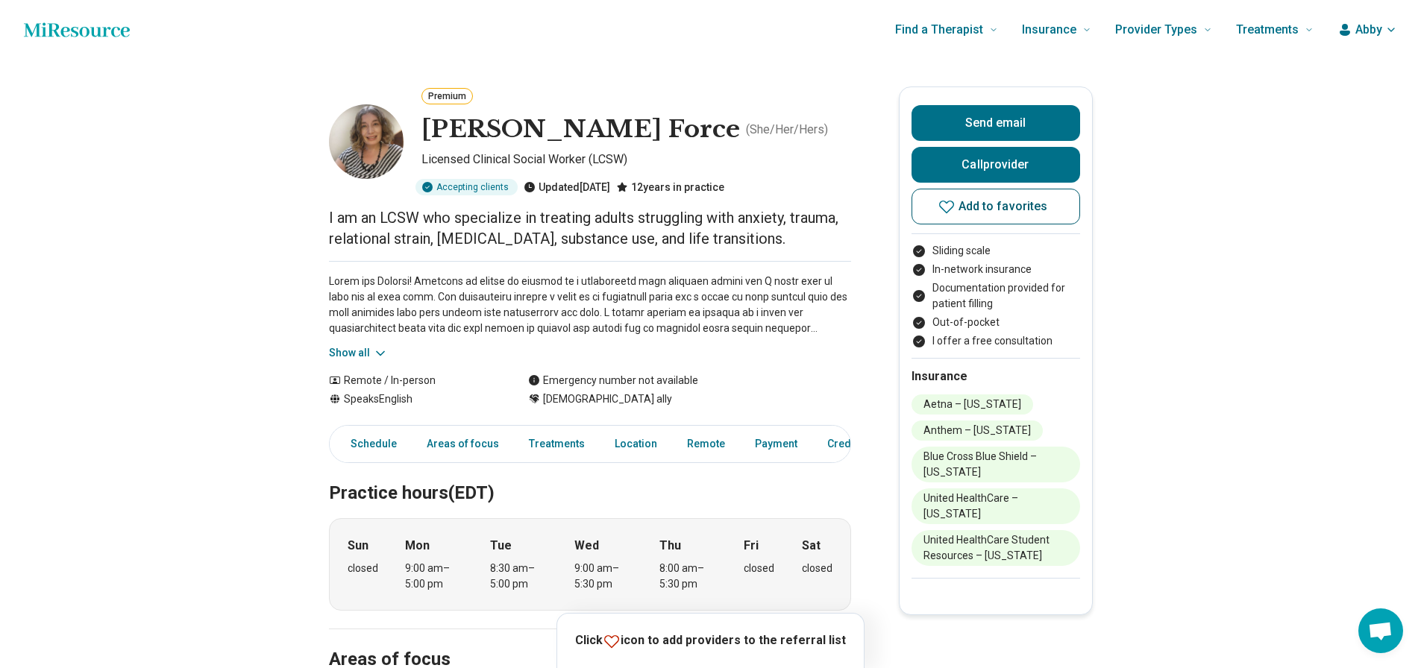
click at [953, 215] on icon at bounding box center [947, 207] width 18 height 18
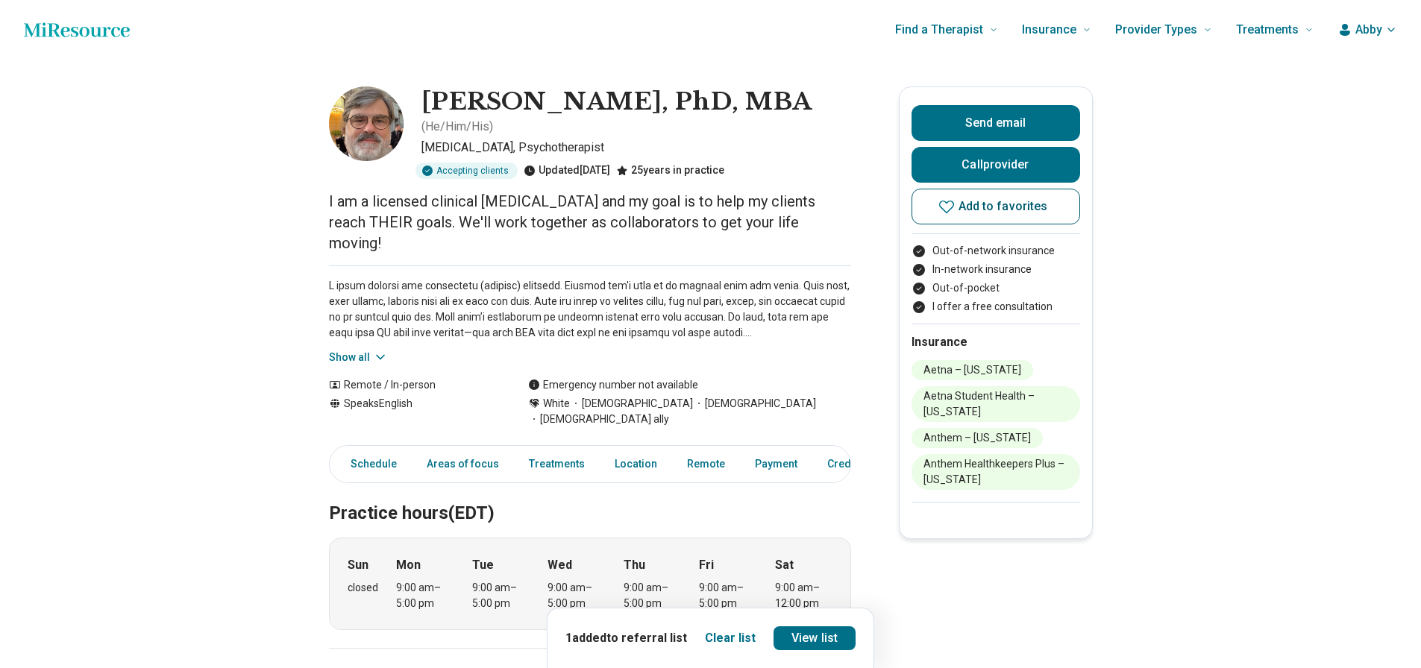
click at [954, 206] on icon at bounding box center [946, 207] width 15 height 13
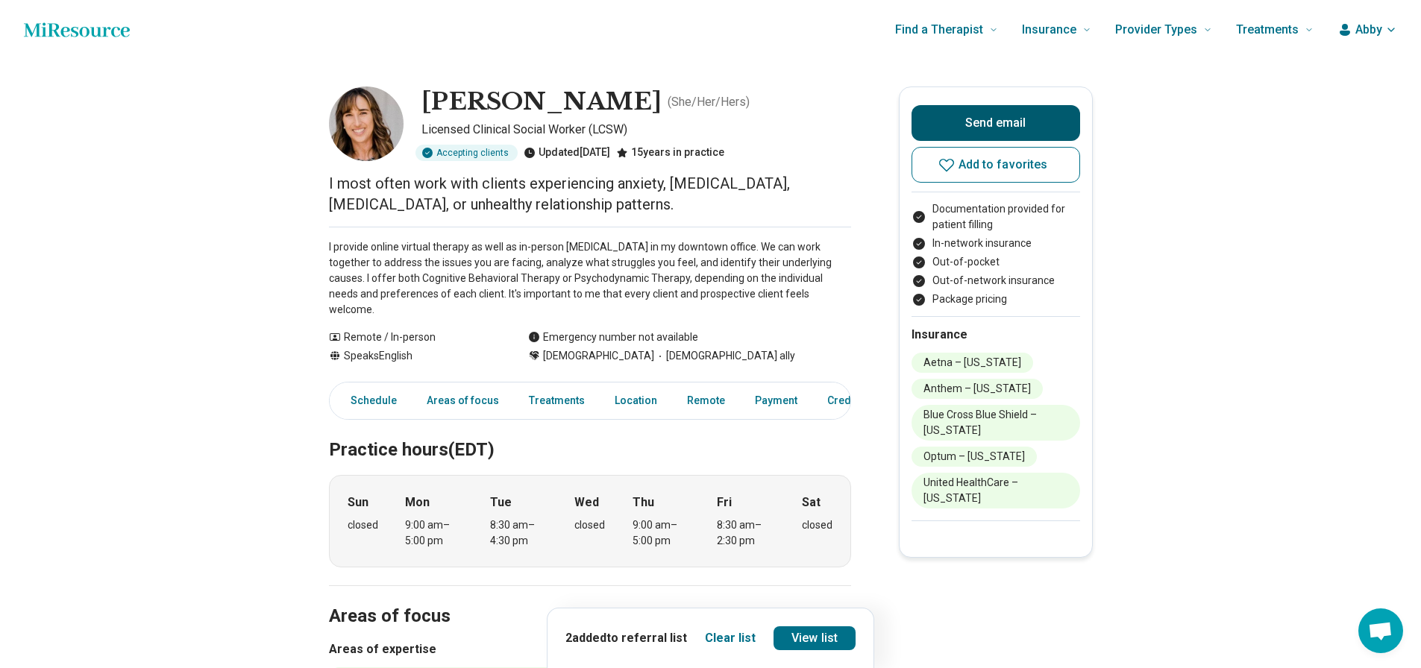
click at [960, 119] on button "Send email" at bounding box center [996, 123] width 169 height 36
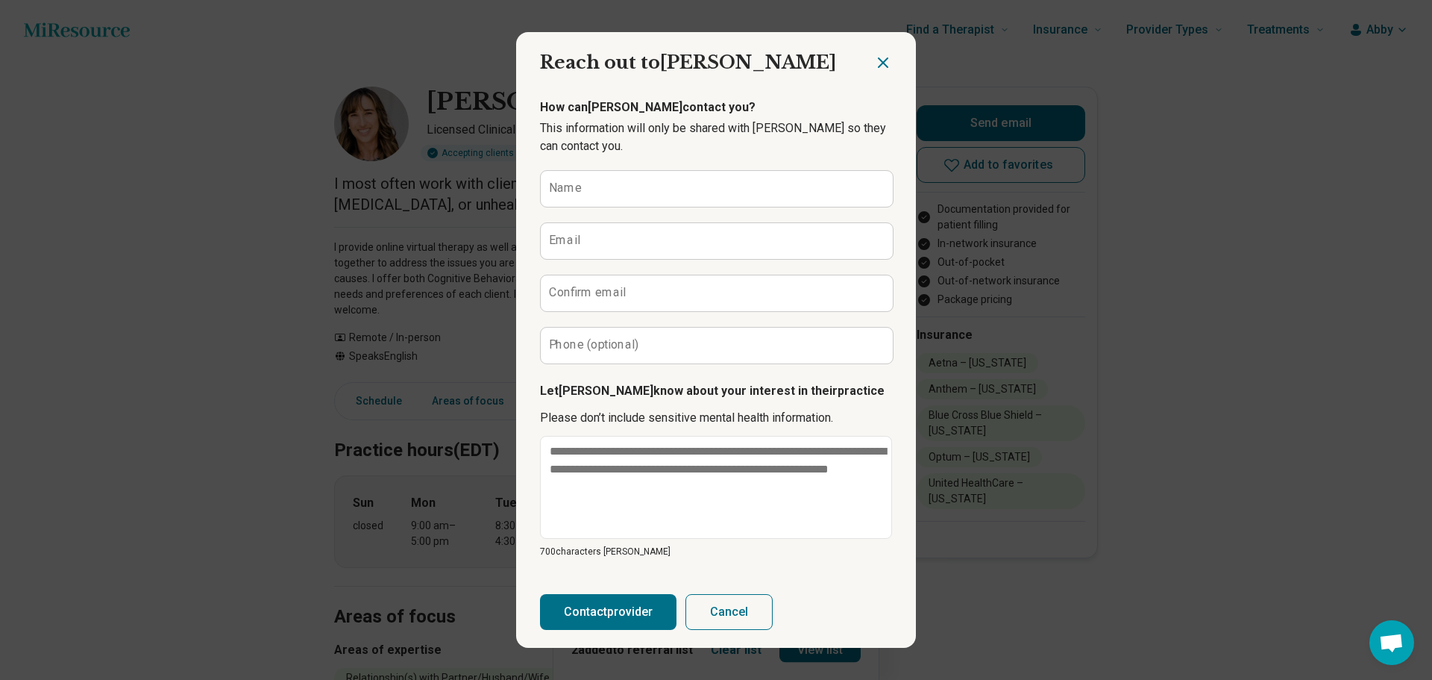
click at [880, 66] on icon "Close dialog" at bounding box center [883, 63] width 18 height 18
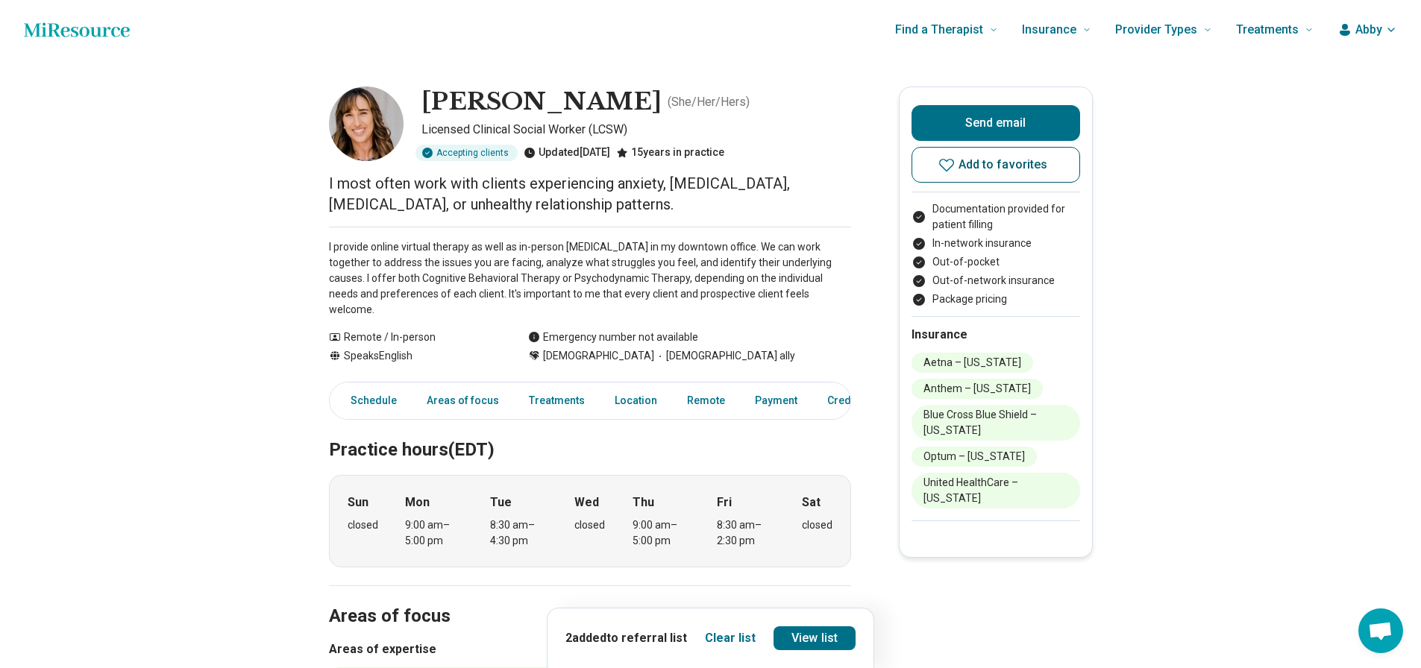
click at [948, 168] on icon at bounding box center [947, 165] width 18 height 18
